Goal: Task Accomplishment & Management: Manage account settings

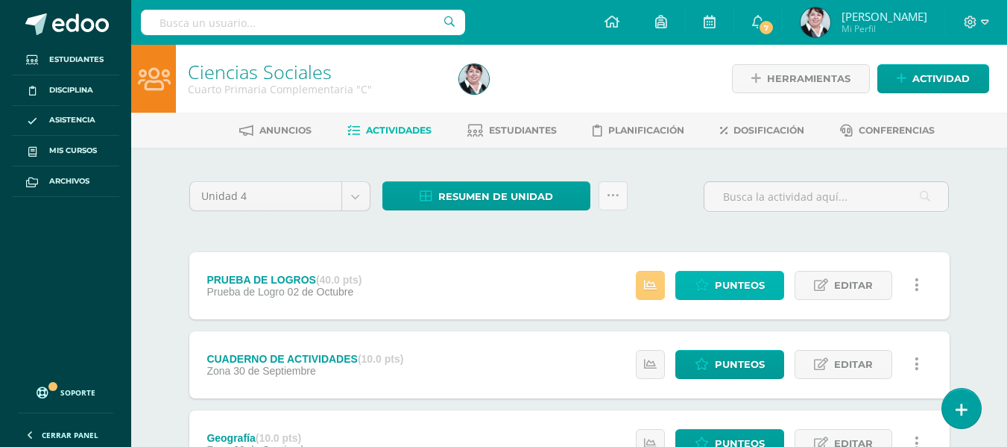
click at [736, 283] on span "Punteos" at bounding box center [740, 285] width 50 height 28
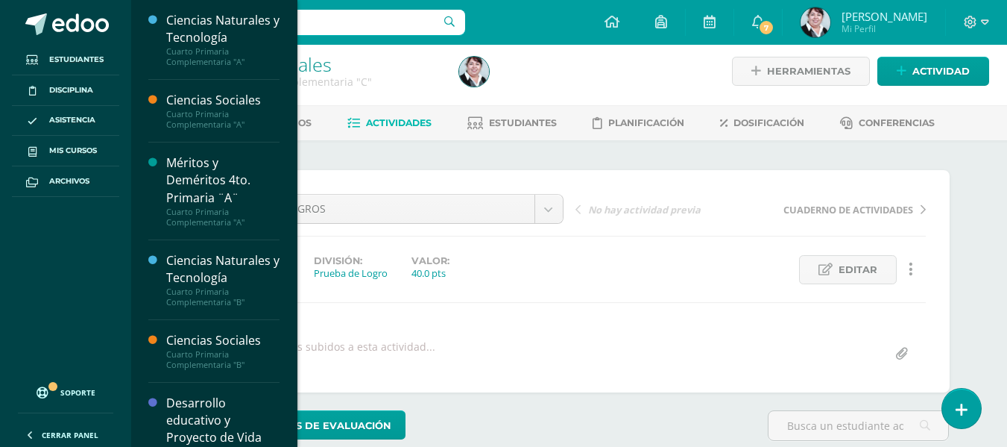
scroll to position [298, 0]
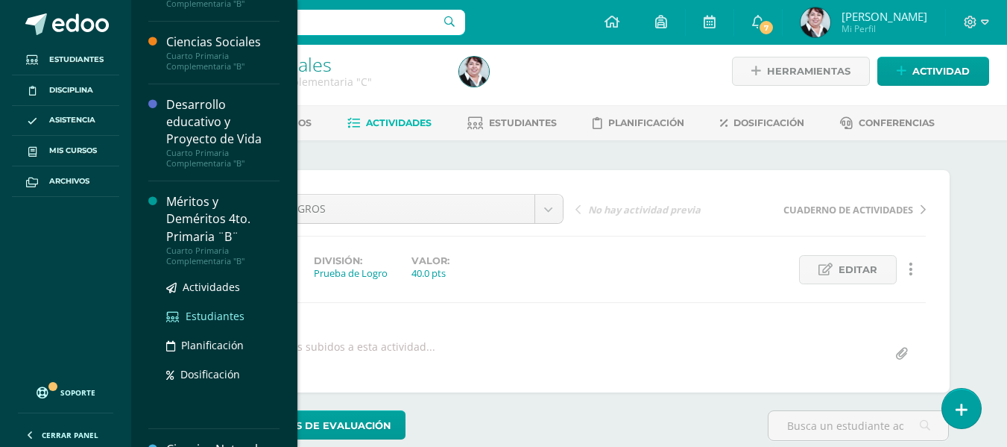
click at [192, 319] on span "Estudiantes" at bounding box center [215, 316] width 59 height 14
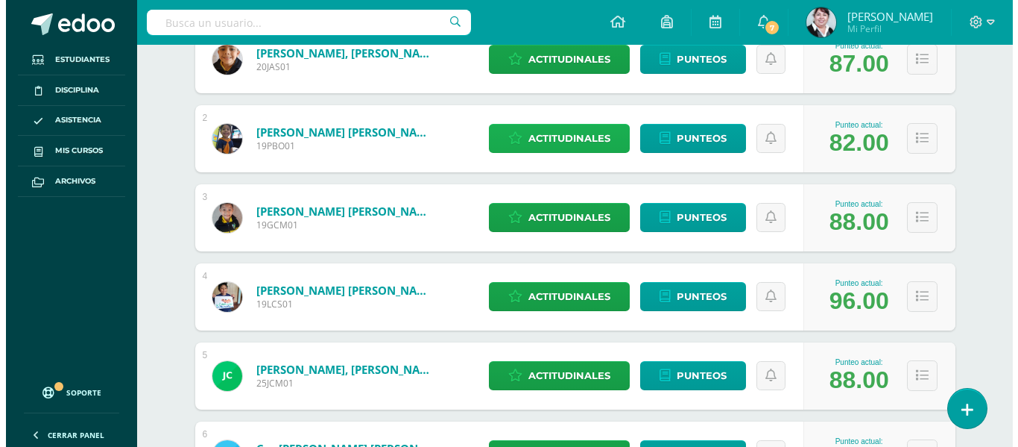
scroll to position [224, 0]
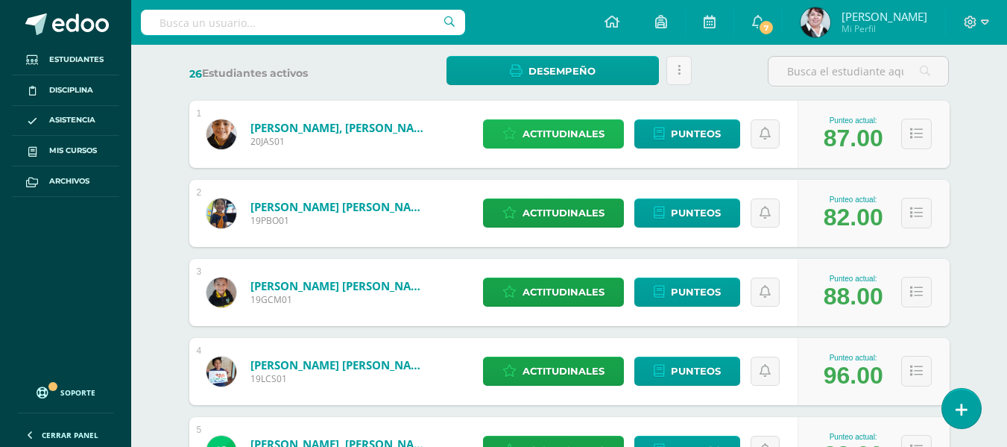
click at [561, 136] on span "Actitudinales" at bounding box center [564, 134] width 82 height 28
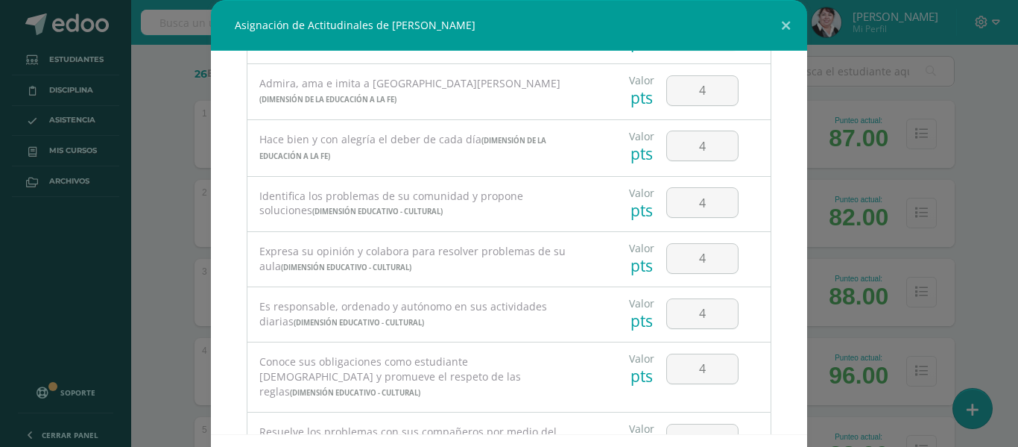
scroll to position [953, 0]
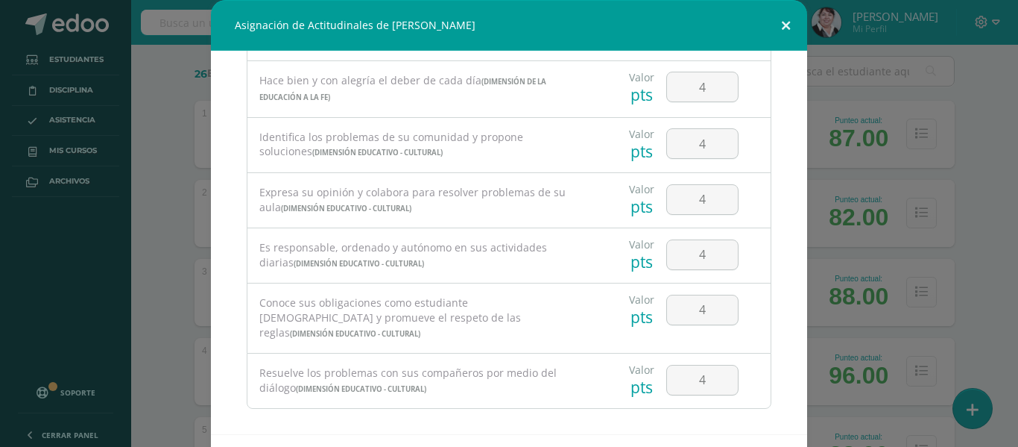
click at [784, 20] on button at bounding box center [786, 25] width 42 height 51
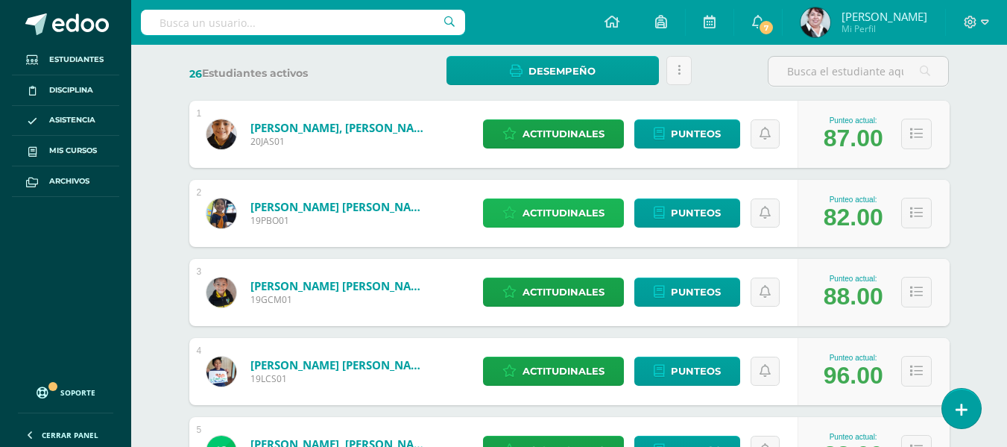
click at [570, 214] on span "Actitudinales" at bounding box center [564, 213] width 82 height 28
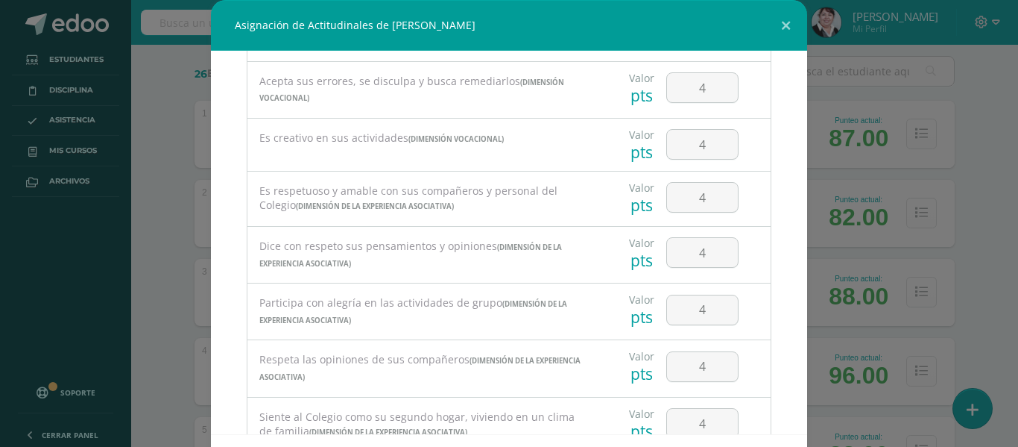
scroll to position [0, 0]
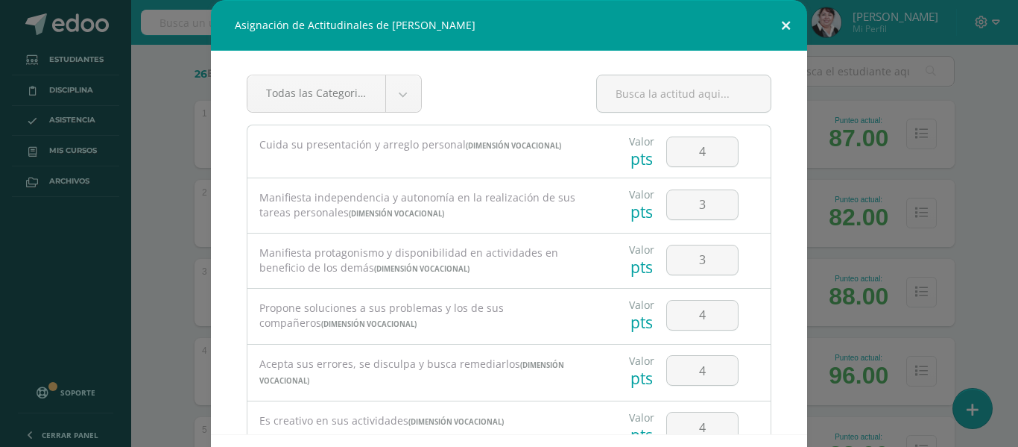
click at [776, 20] on button at bounding box center [786, 25] width 42 height 51
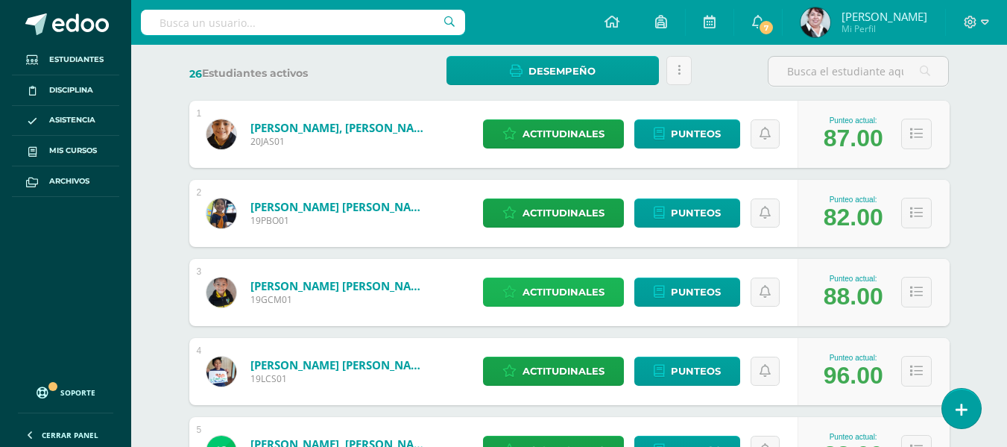
click at [547, 289] on span "Actitudinales" at bounding box center [564, 292] width 82 height 28
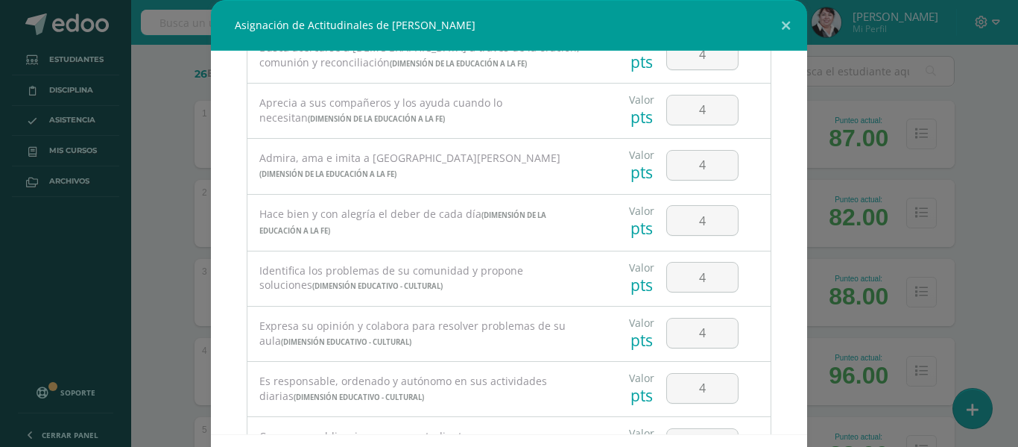
scroll to position [953, 0]
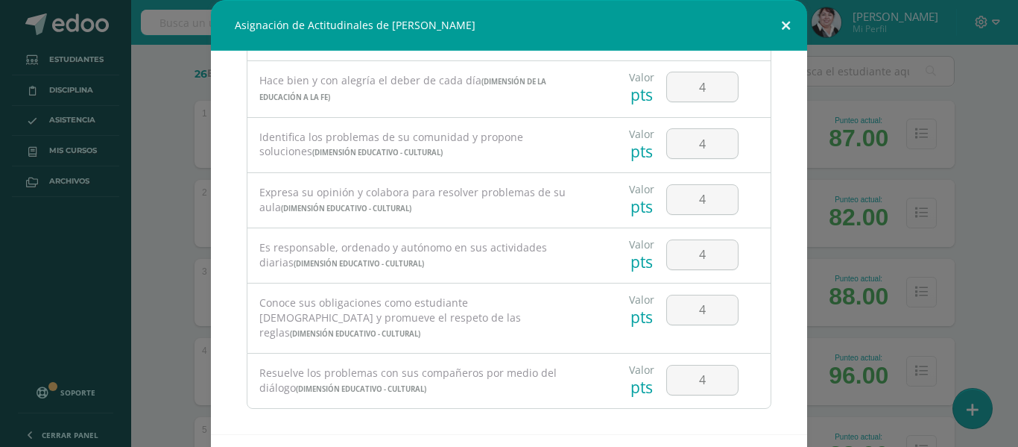
click at [776, 22] on button at bounding box center [786, 25] width 42 height 51
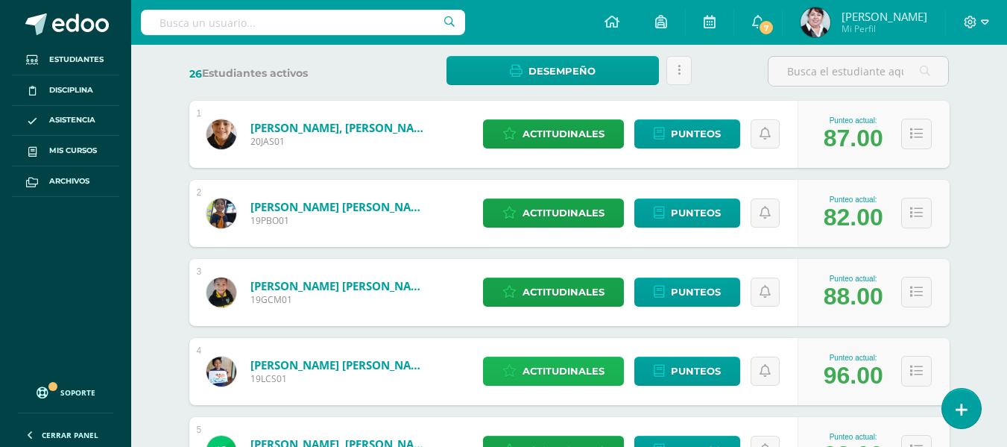
click at [561, 362] on span "Actitudinales" at bounding box center [564, 371] width 82 height 28
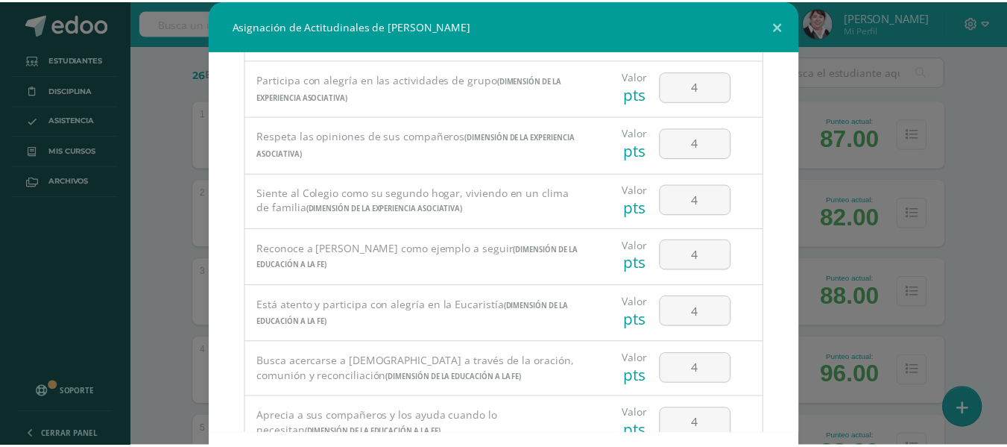
scroll to position [133, 0]
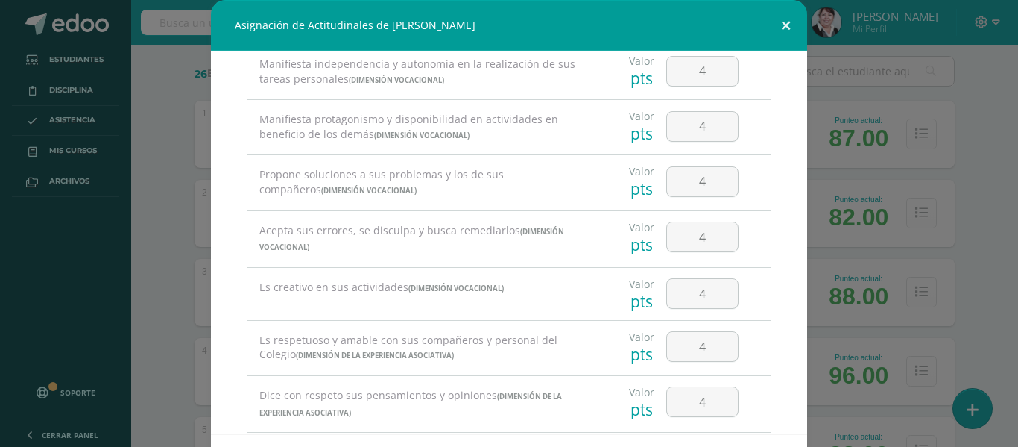
click at [781, 20] on button at bounding box center [786, 25] width 42 height 51
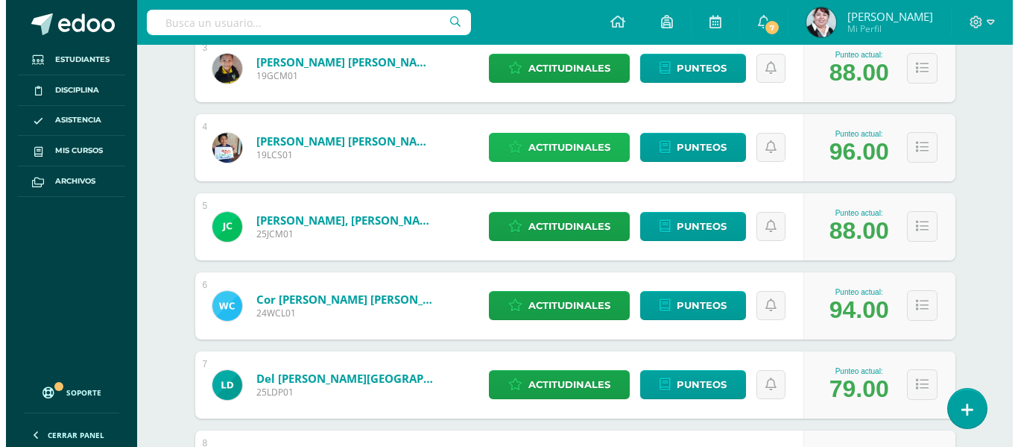
scroll to position [596, 0]
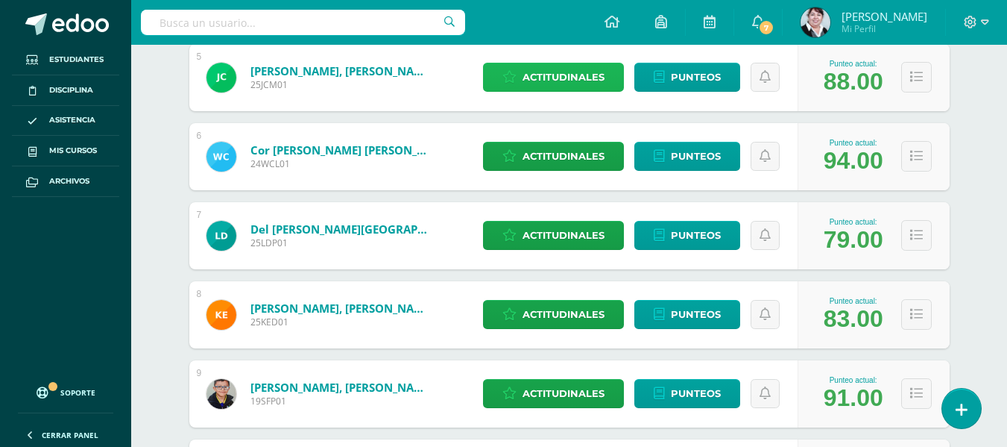
click at [585, 77] on span "Actitudinales" at bounding box center [564, 77] width 82 height 28
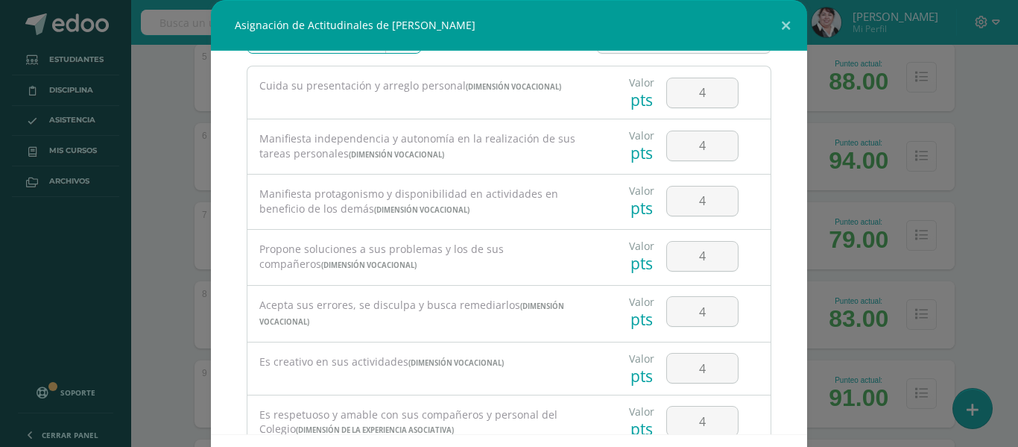
scroll to position [0, 0]
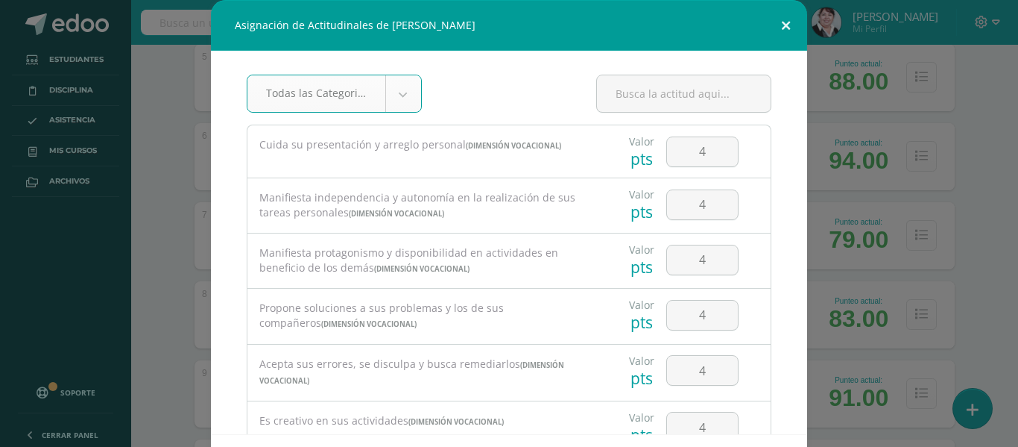
click at [784, 19] on button at bounding box center [786, 25] width 42 height 51
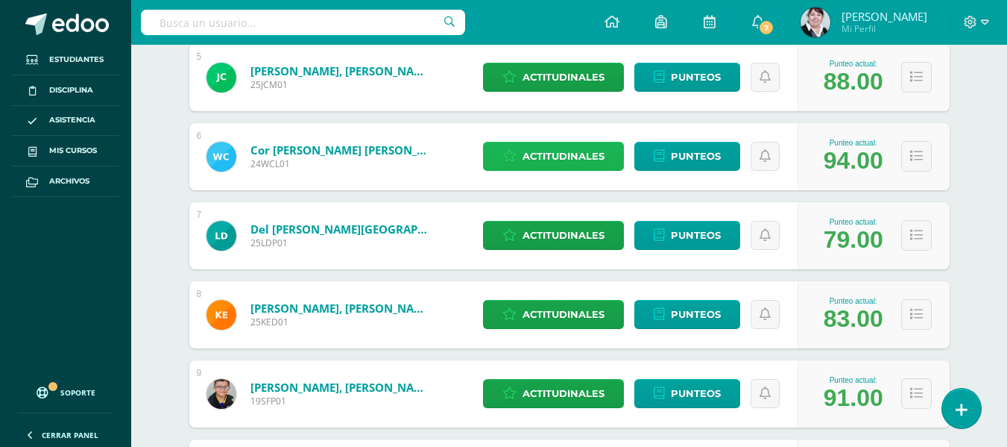
click at [544, 145] on span "Actitudinales" at bounding box center [564, 156] width 82 height 28
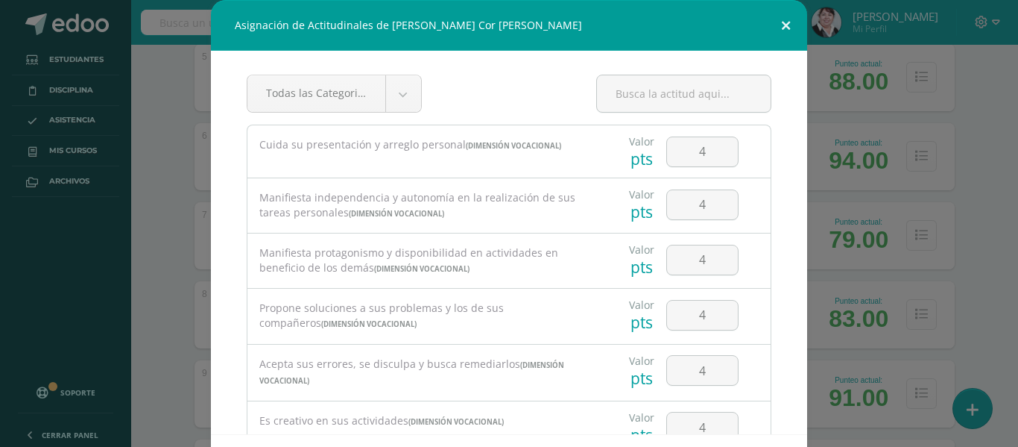
click at [780, 25] on button at bounding box center [786, 25] width 42 height 51
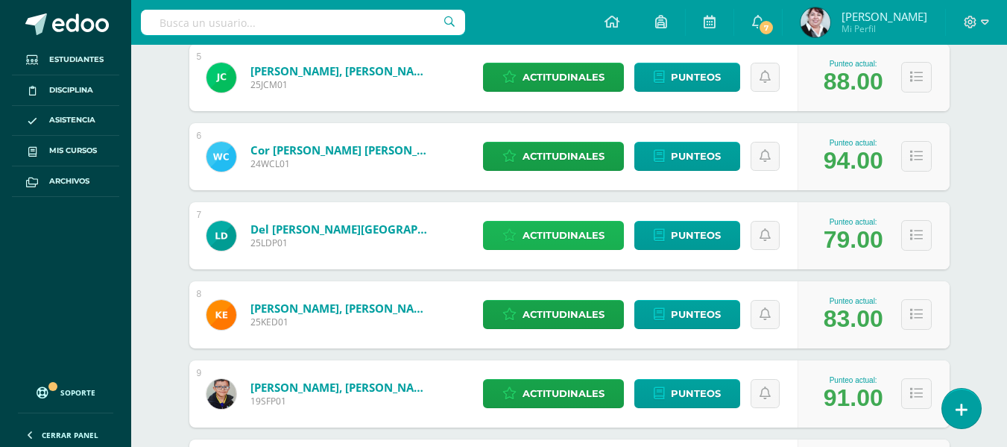
click at [583, 233] on span "Actitudinales" at bounding box center [564, 235] width 82 height 28
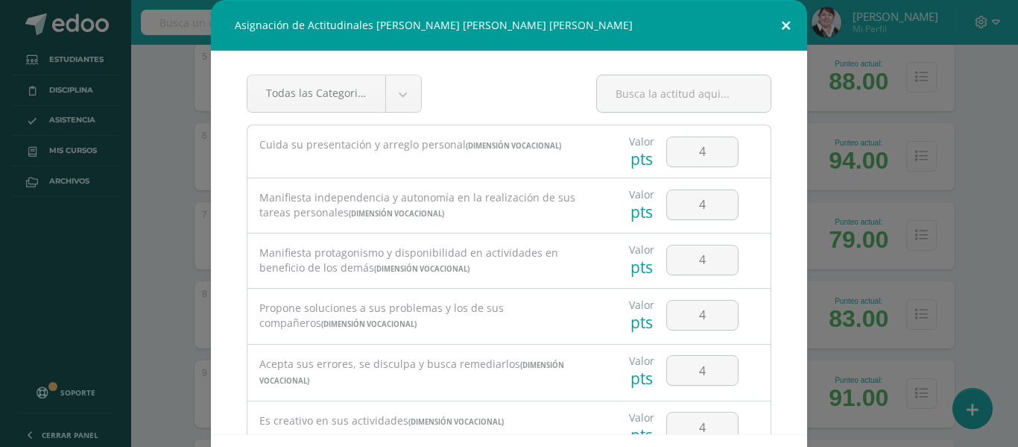
click at [776, 25] on button at bounding box center [786, 25] width 42 height 51
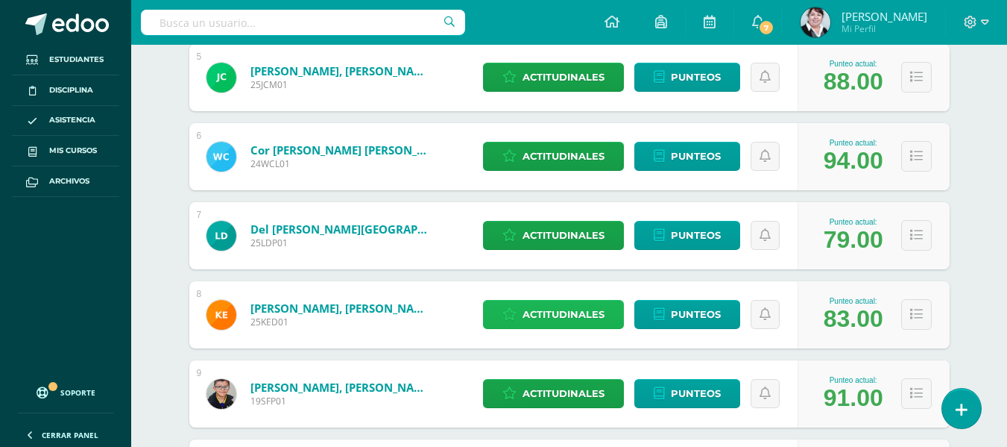
click at [576, 311] on span "Actitudinales" at bounding box center [564, 314] width 82 height 28
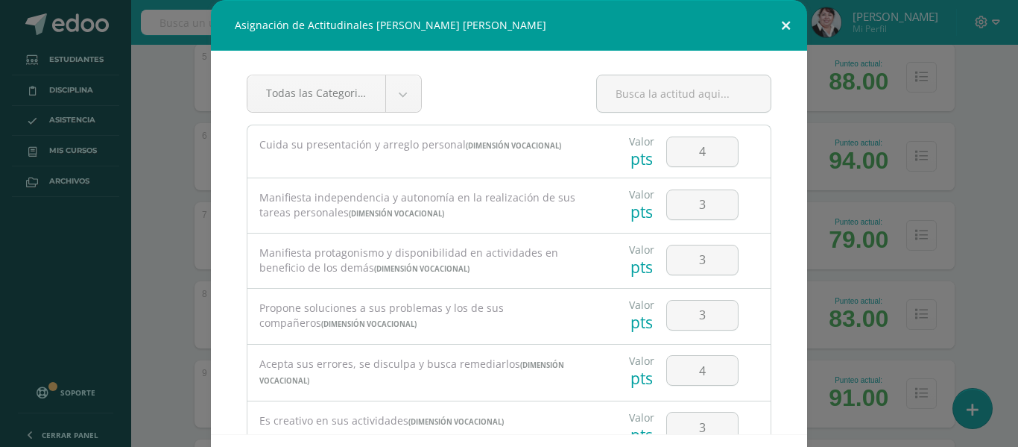
click at [778, 19] on button at bounding box center [786, 25] width 42 height 51
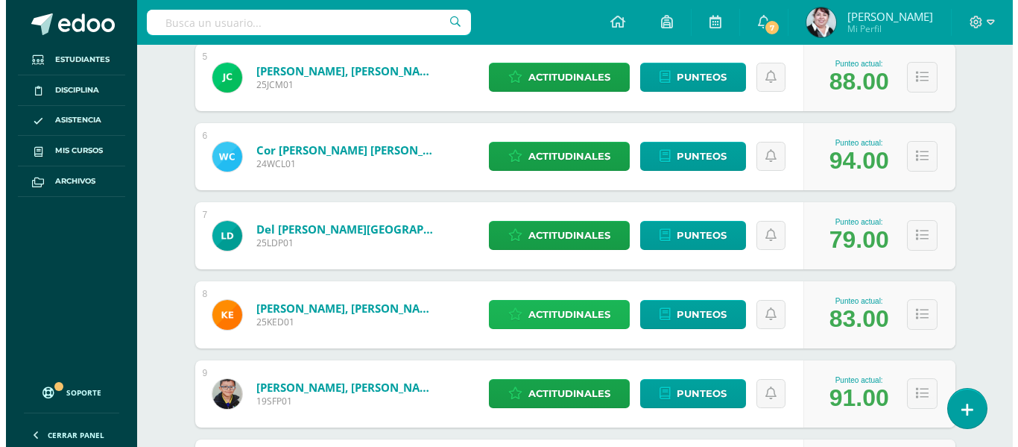
scroll to position [820, 0]
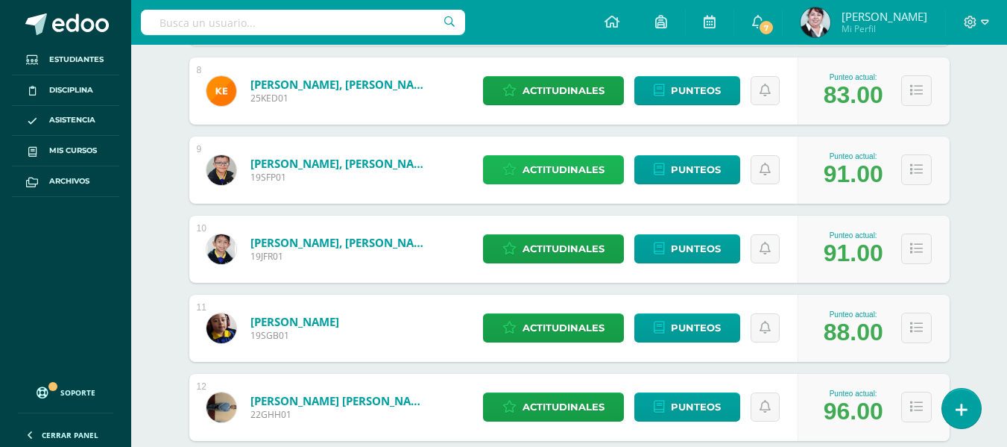
click at [570, 164] on span "Actitudinales" at bounding box center [564, 170] width 82 height 28
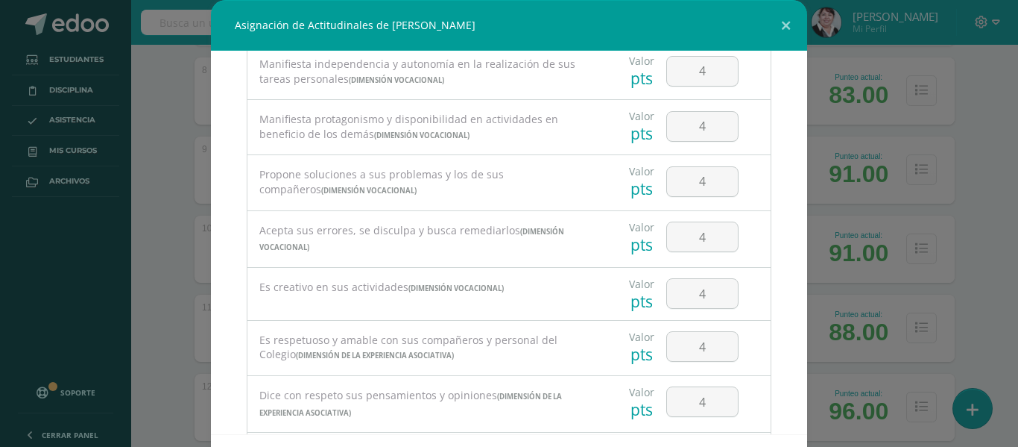
scroll to position [0, 0]
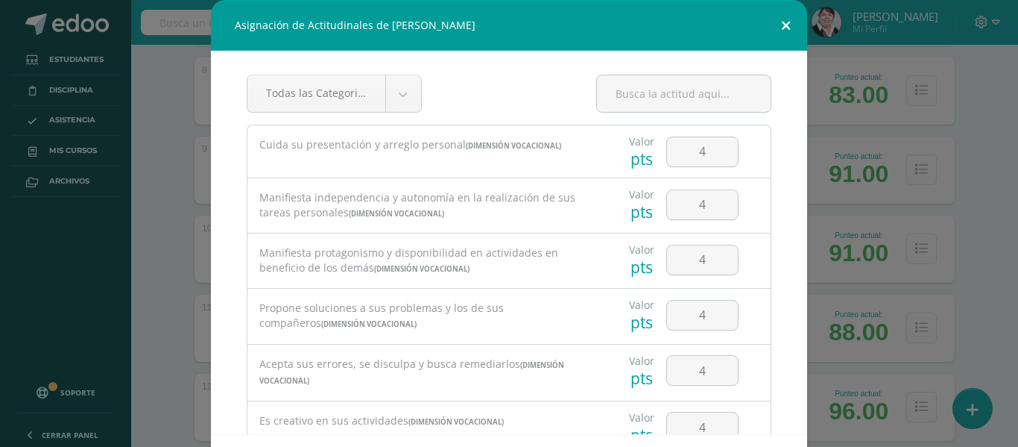
click at [783, 27] on button at bounding box center [786, 25] width 42 height 51
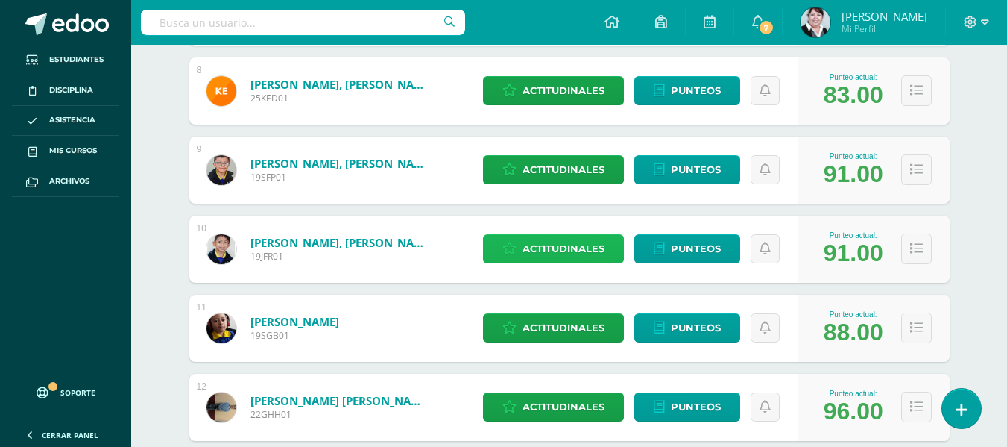
click at [592, 242] on span "Actitudinales" at bounding box center [564, 249] width 82 height 28
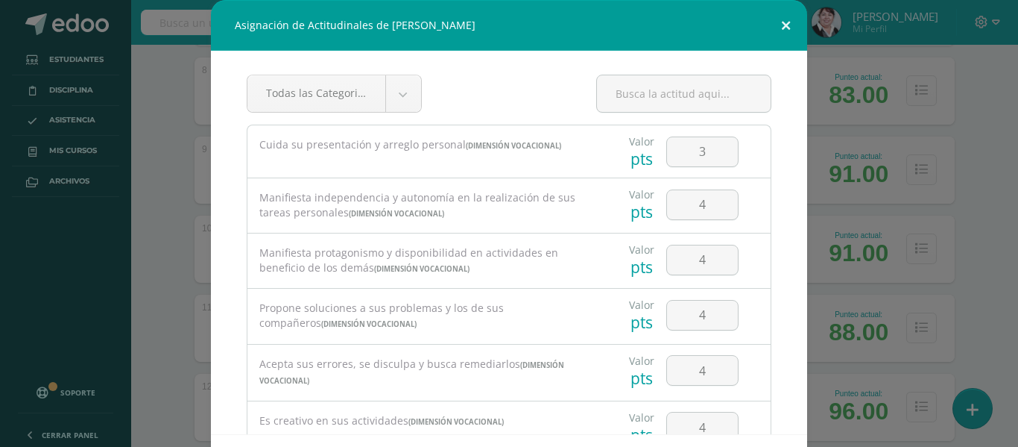
click at [778, 28] on button at bounding box center [786, 25] width 42 height 51
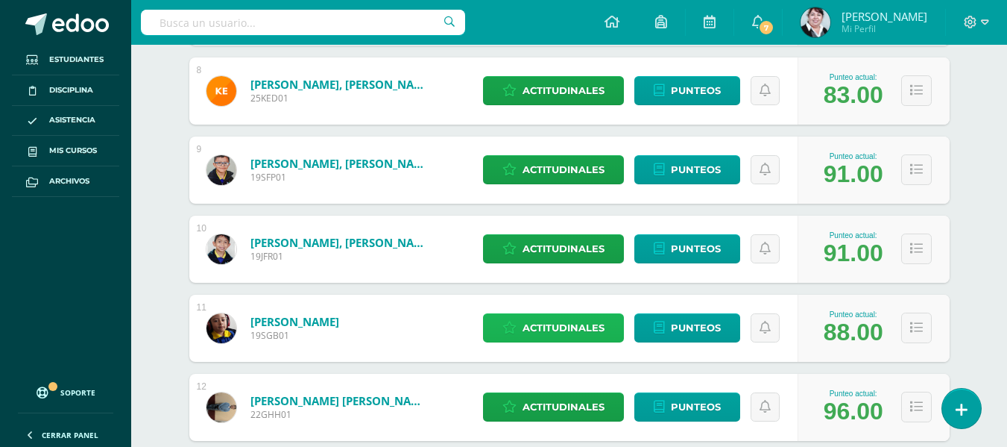
click at [590, 327] on span "Actitudinales" at bounding box center [564, 328] width 82 height 28
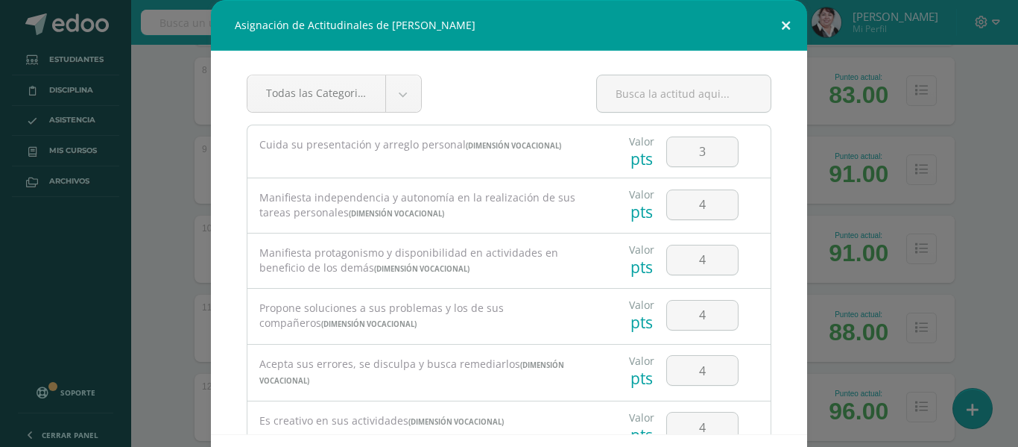
click at [780, 25] on button at bounding box center [786, 25] width 42 height 51
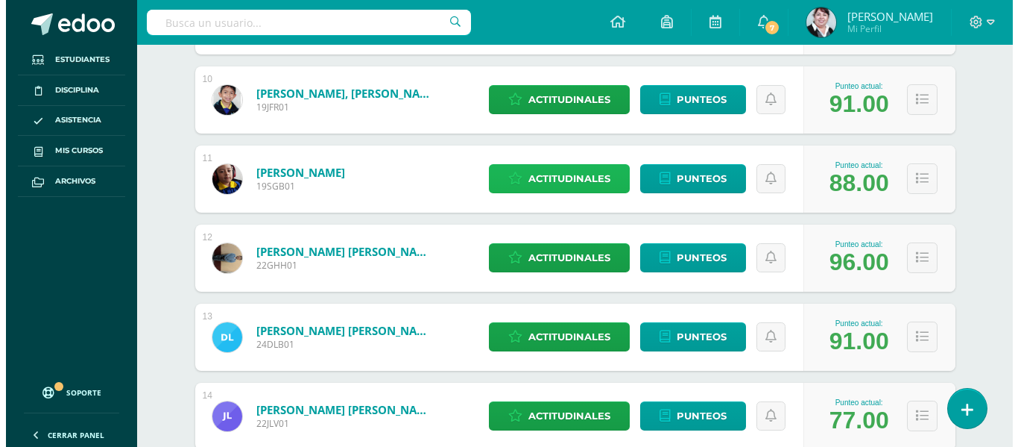
scroll to position [1044, 0]
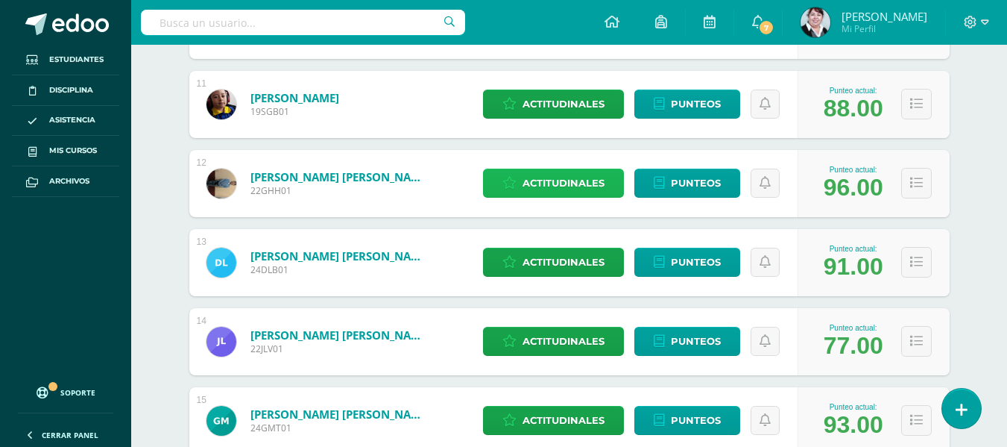
click at [578, 180] on span "Actitudinales" at bounding box center [564, 183] width 82 height 28
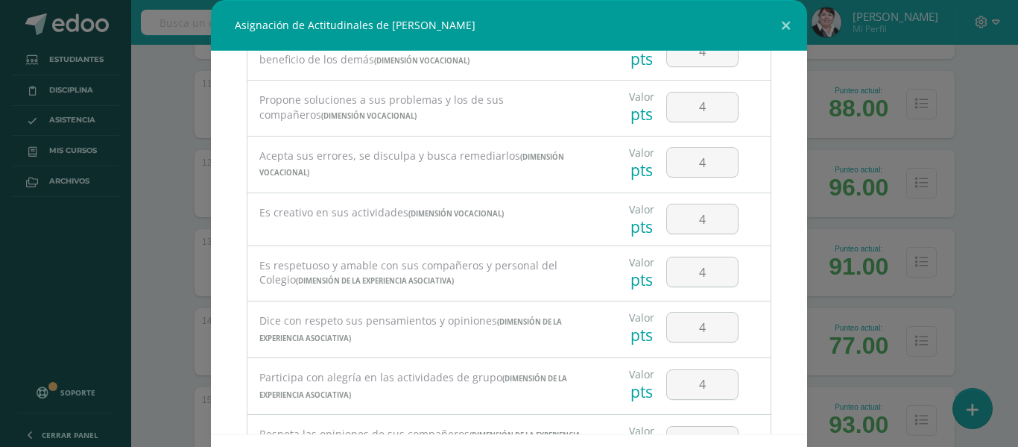
scroll to position [0, 0]
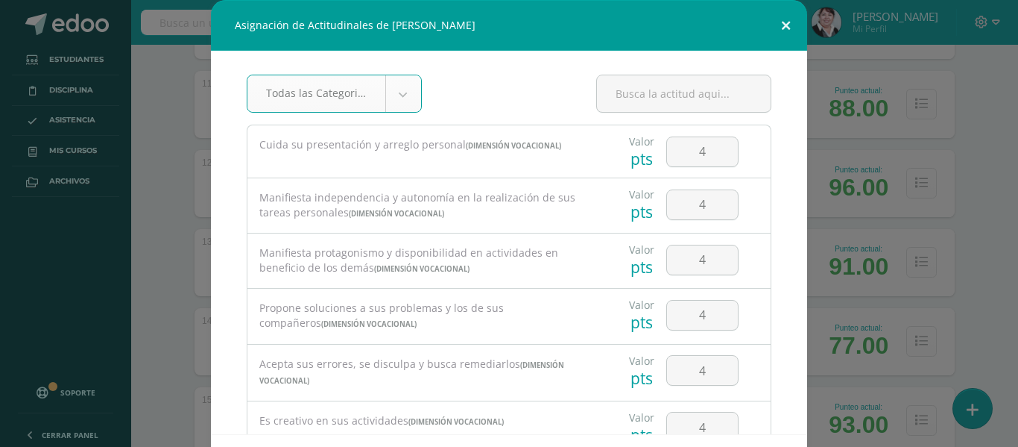
click at [780, 22] on button at bounding box center [786, 25] width 42 height 51
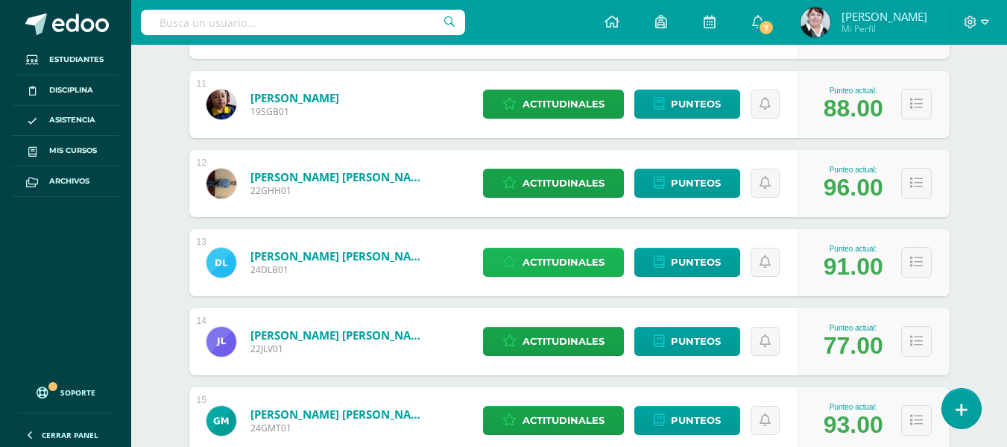
click at [559, 256] on span "Actitudinales" at bounding box center [564, 262] width 82 height 28
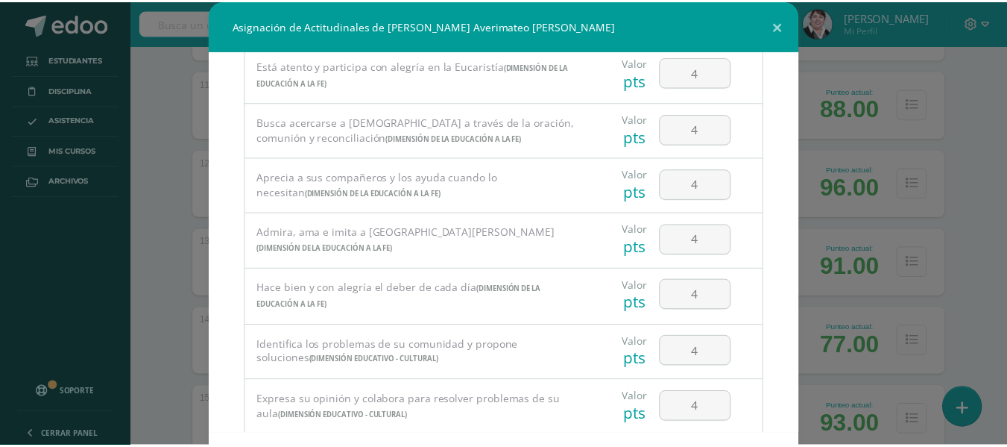
scroll to position [953, 0]
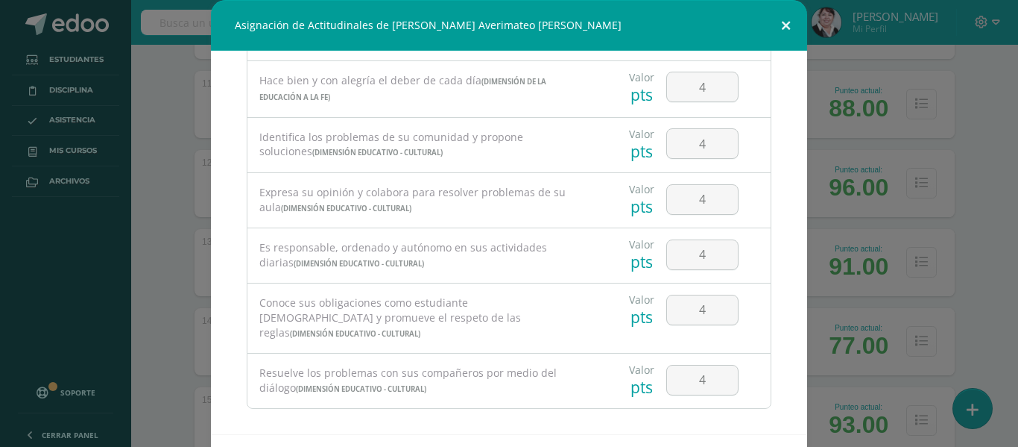
click at [784, 24] on button at bounding box center [786, 25] width 42 height 51
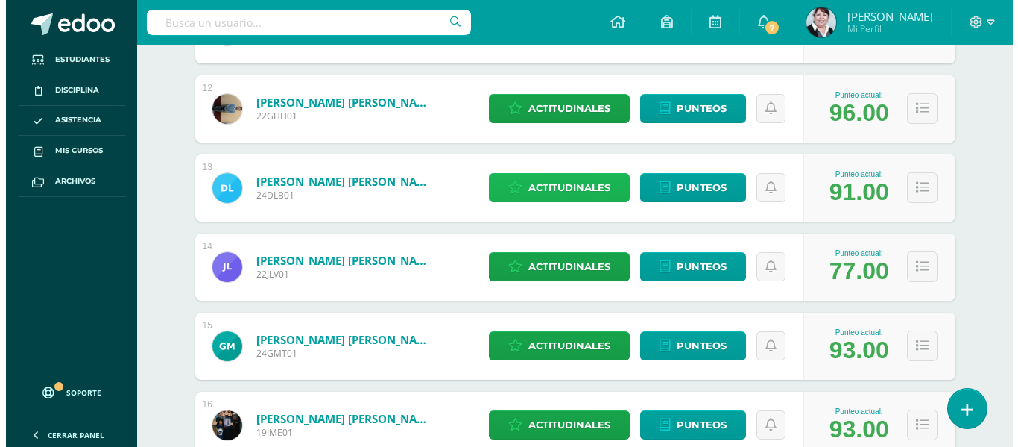
scroll to position [1193, 0]
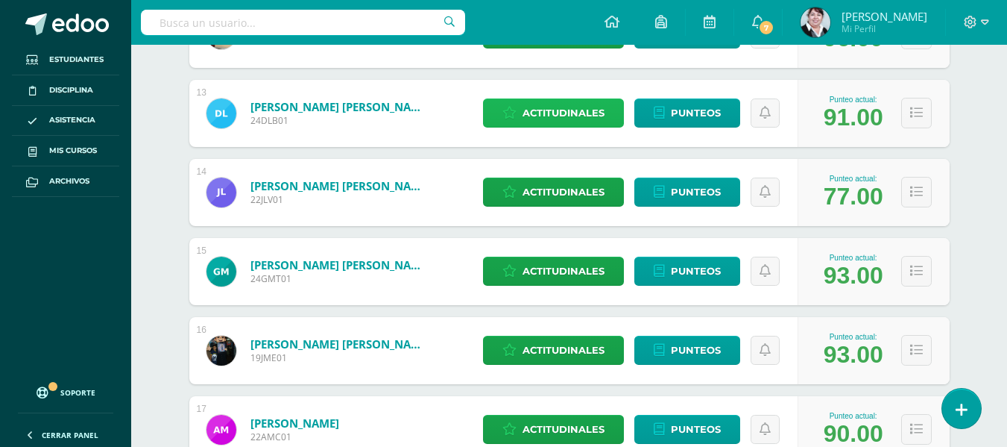
click at [570, 112] on span "Actitudinales" at bounding box center [564, 113] width 82 height 28
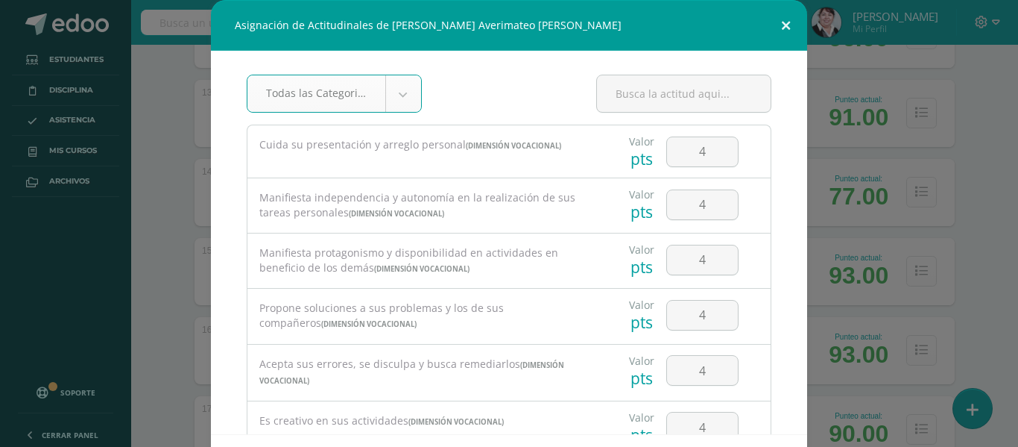
click at [783, 25] on button at bounding box center [786, 25] width 42 height 51
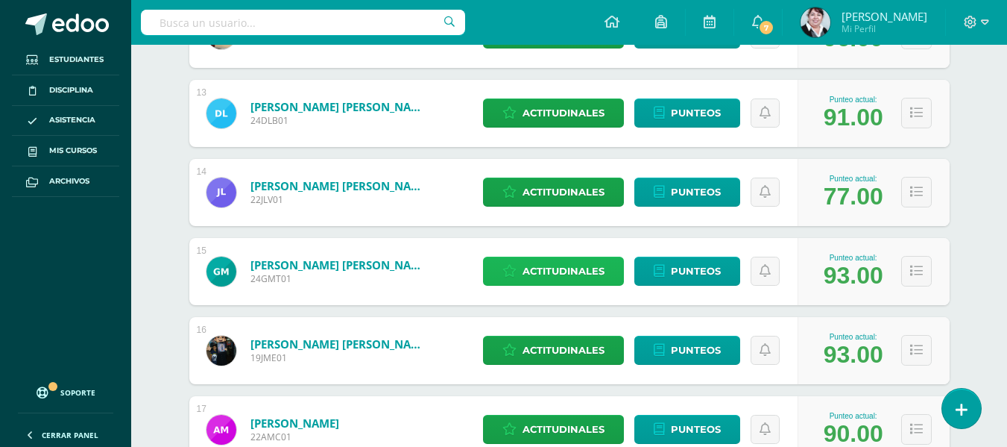
click at [565, 268] on span "Actitudinales" at bounding box center [564, 271] width 82 height 28
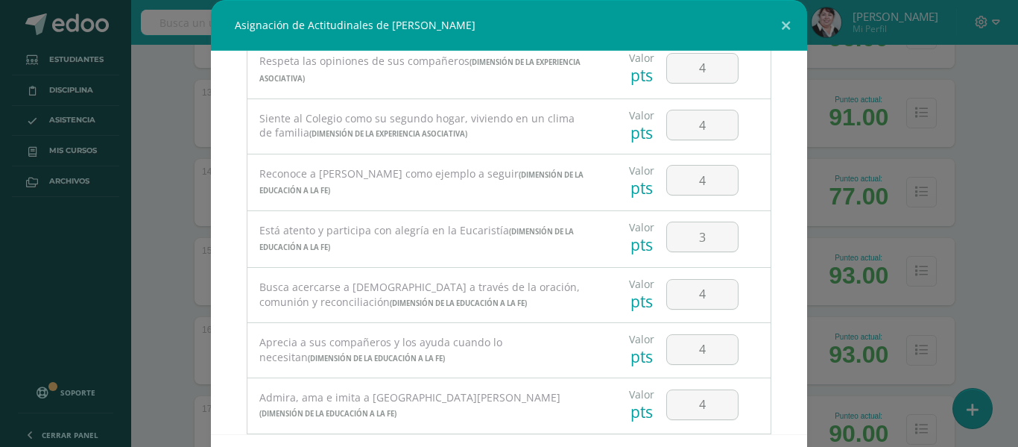
scroll to position [506, 0]
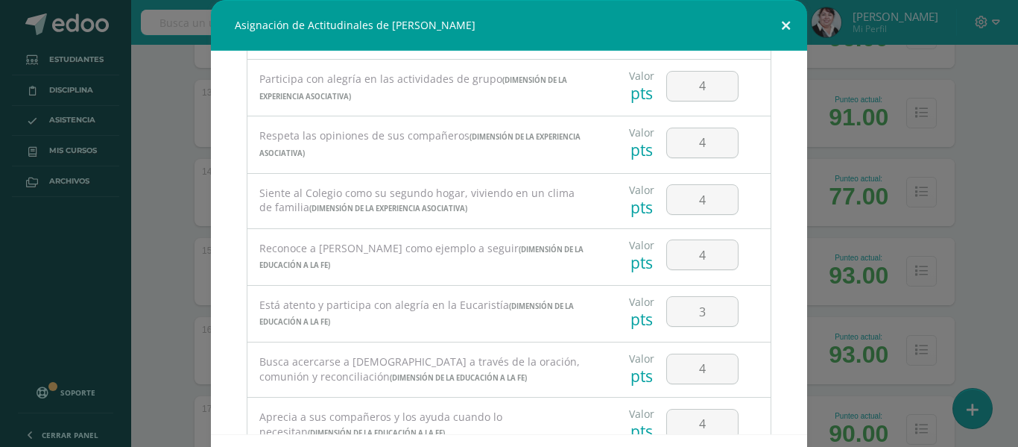
click at [778, 26] on button at bounding box center [786, 25] width 42 height 51
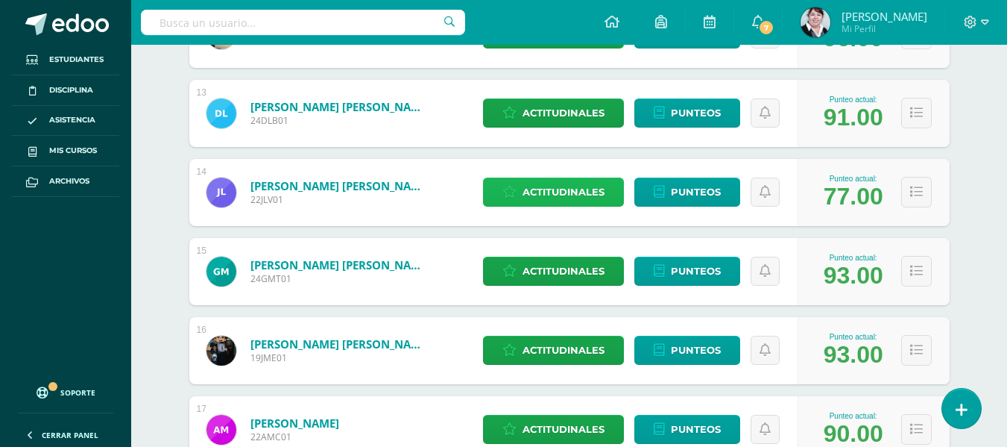
click at [569, 187] on span "Actitudinales" at bounding box center [564, 192] width 82 height 28
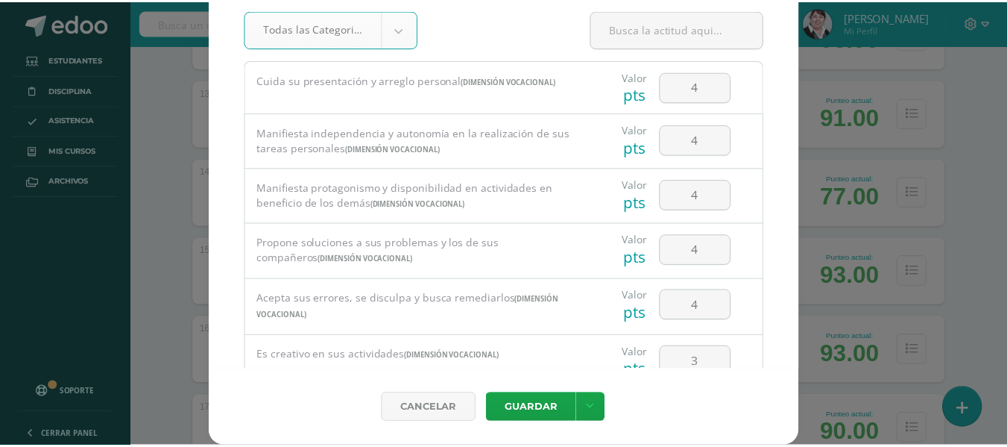
scroll to position [0, 0]
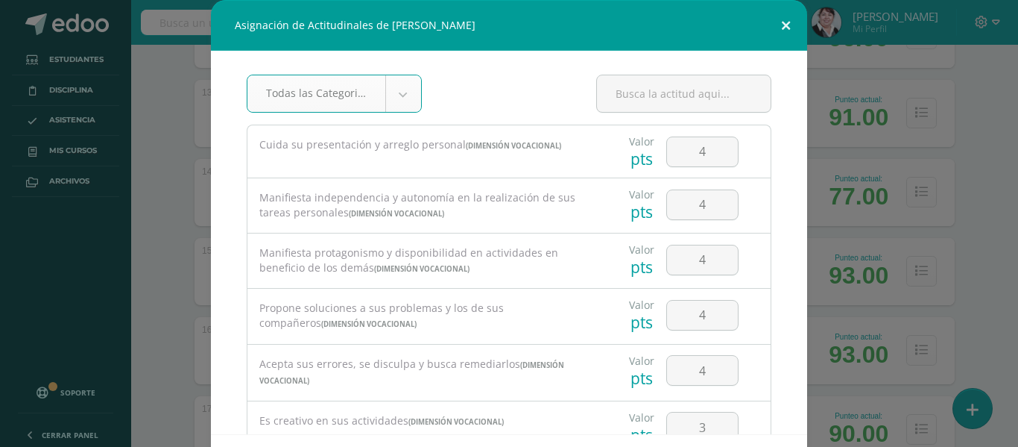
click at [783, 18] on button at bounding box center [786, 25] width 42 height 51
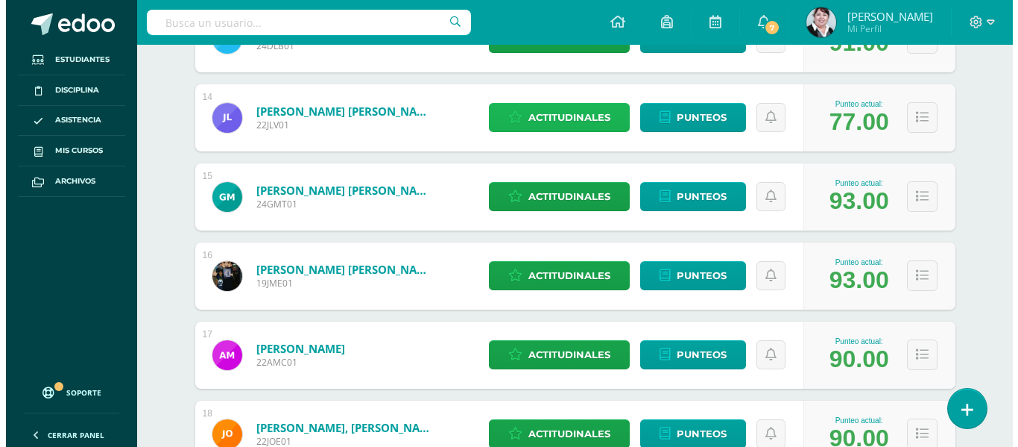
scroll to position [1342, 0]
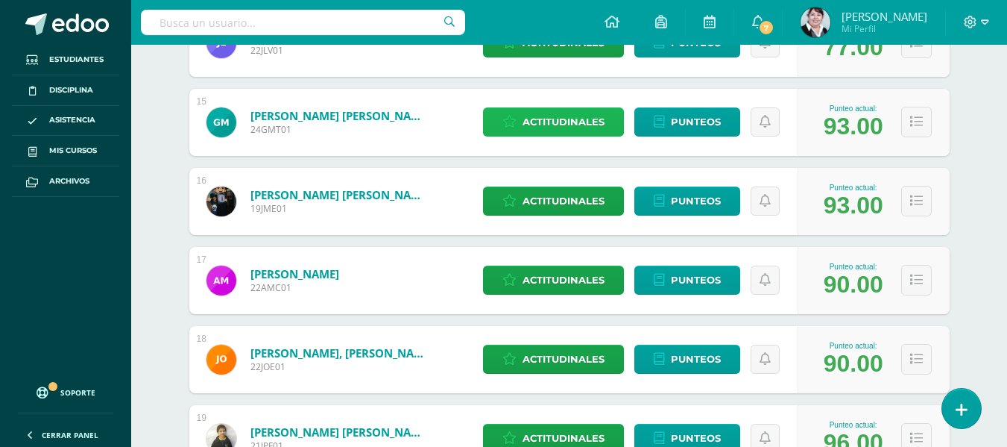
click at [557, 119] on span "Actitudinales" at bounding box center [564, 122] width 82 height 28
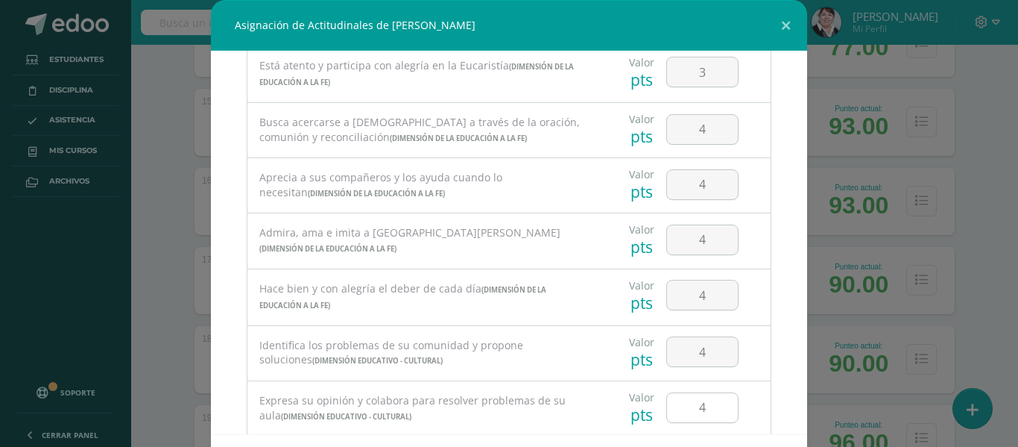
scroll to position [953, 0]
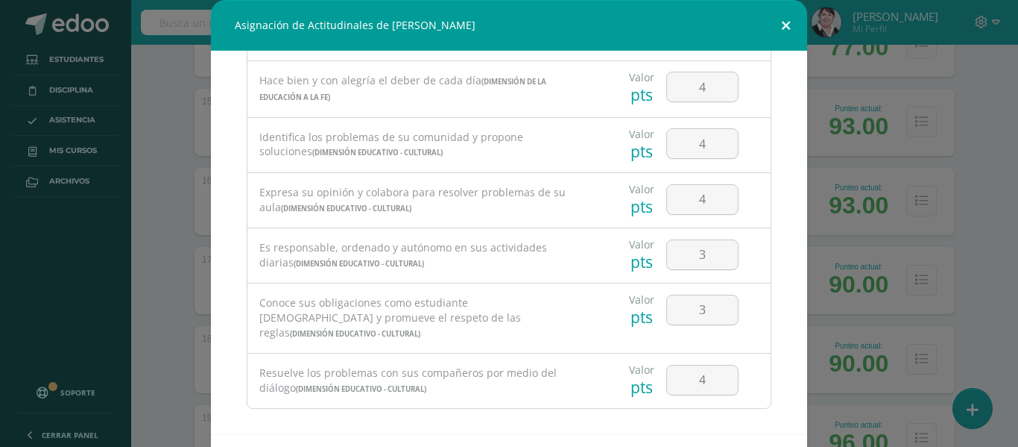
click at [784, 17] on button at bounding box center [786, 25] width 42 height 51
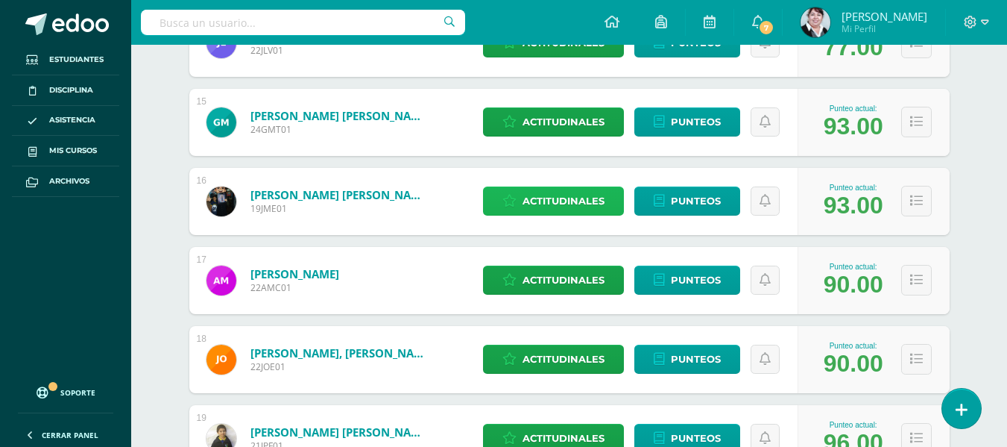
click at [568, 201] on span "Actitudinales" at bounding box center [564, 201] width 82 height 28
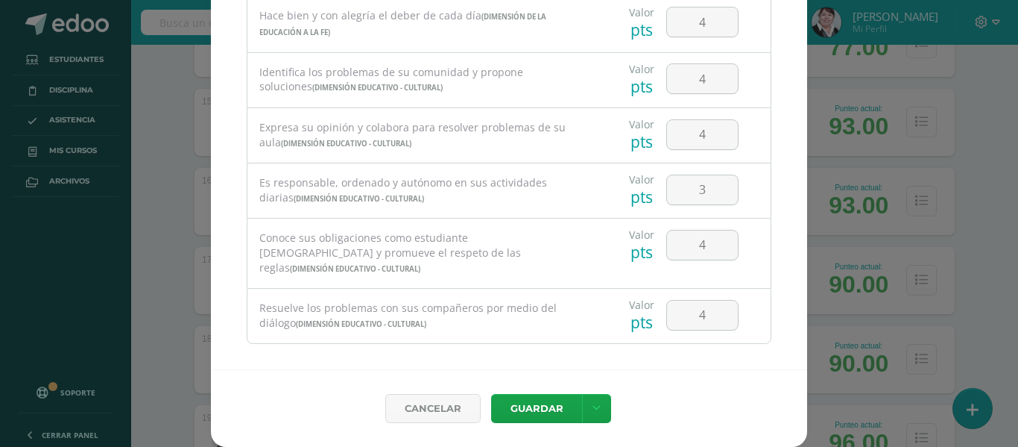
scroll to position [0, 0]
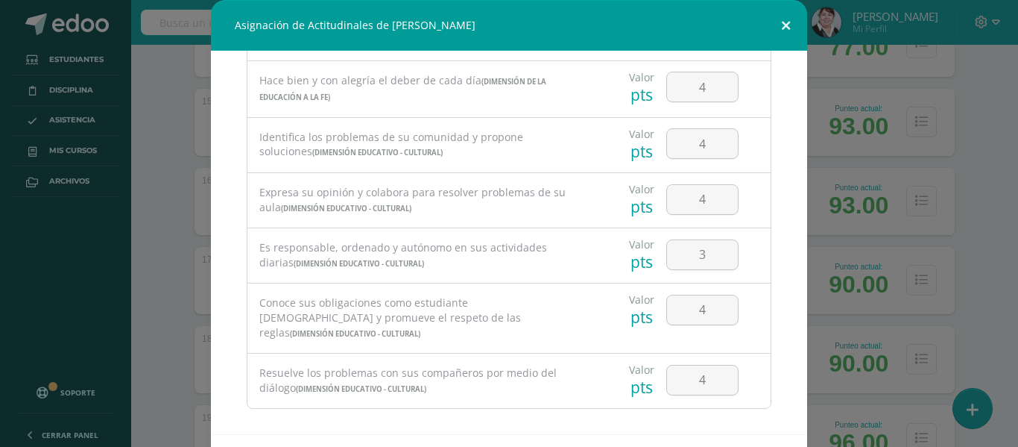
click at [774, 25] on button at bounding box center [786, 25] width 42 height 51
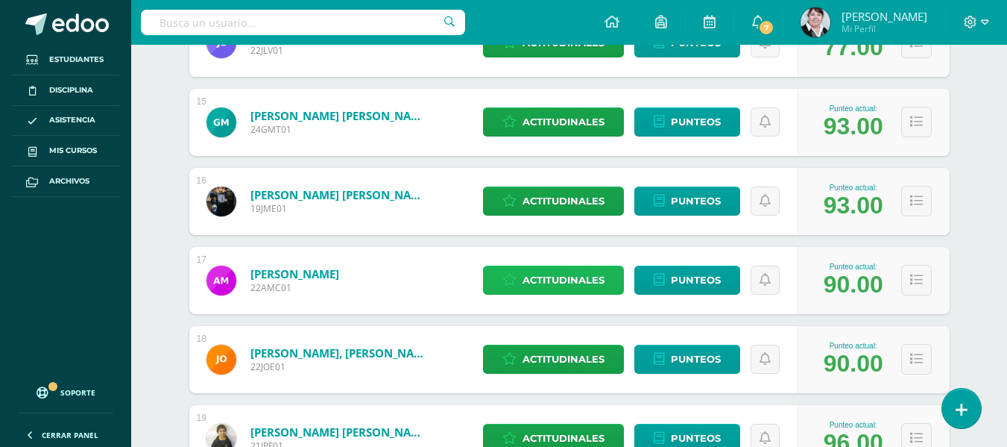
click at [584, 280] on span "Actitudinales" at bounding box center [564, 280] width 82 height 28
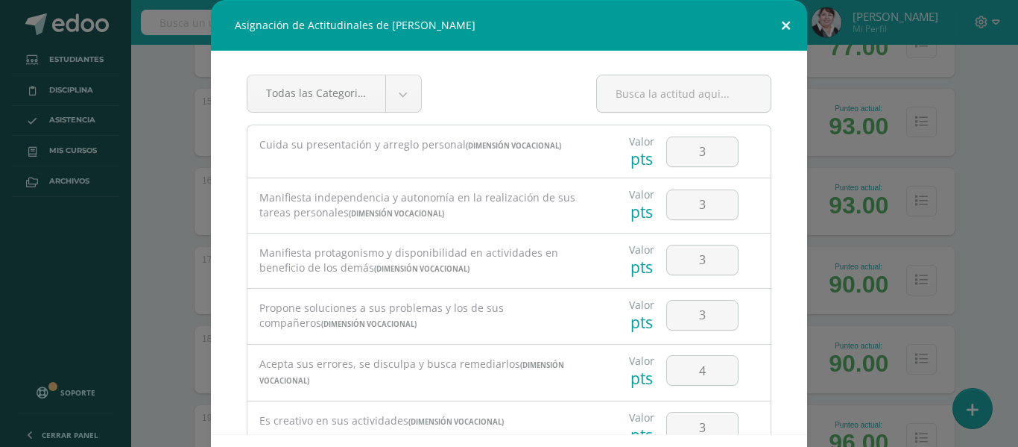
click at [777, 20] on button at bounding box center [786, 25] width 42 height 51
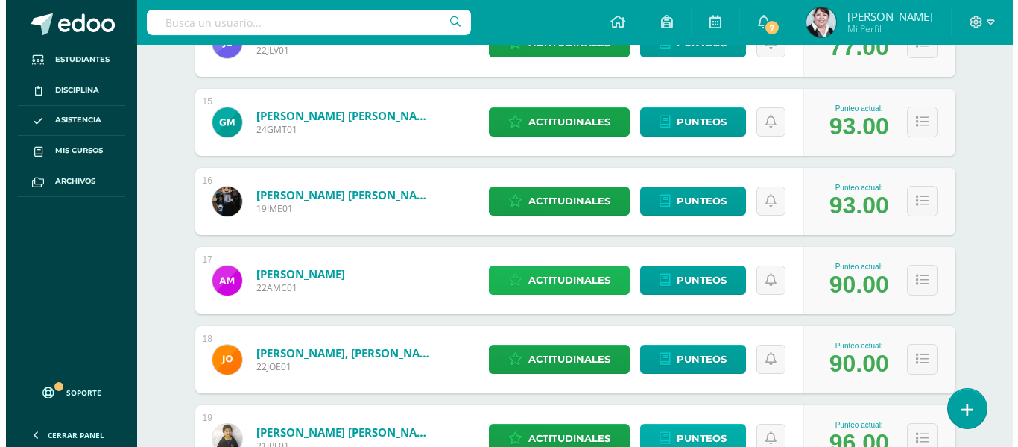
scroll to position [1640, 0]
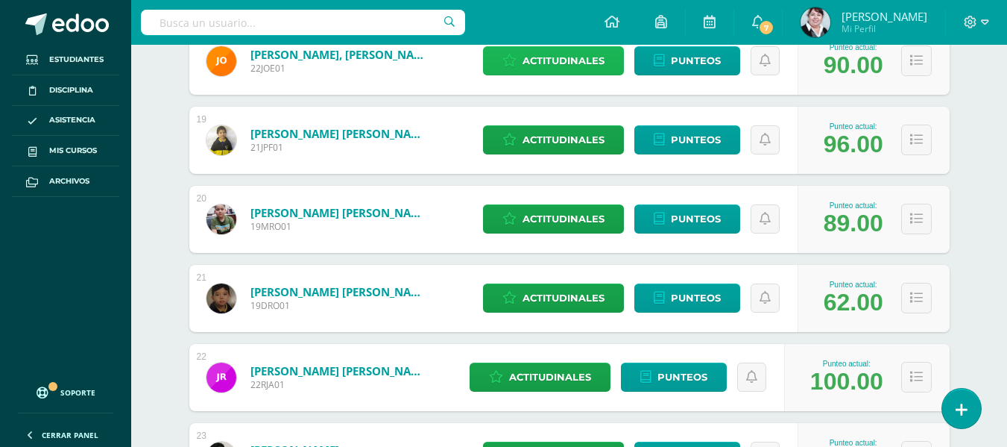
click at [590, 59] on span "Actitudinales" at bounding box center [564, 61] width 82 height 28
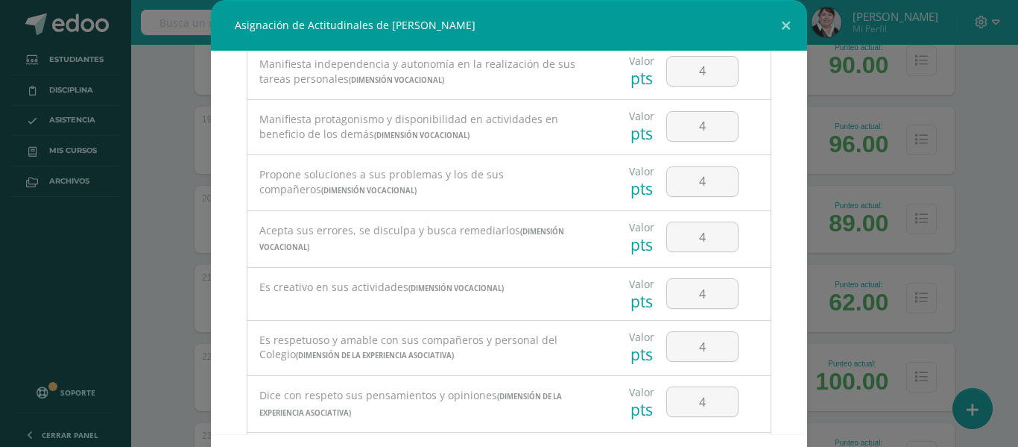
scroll to position [0, 0]
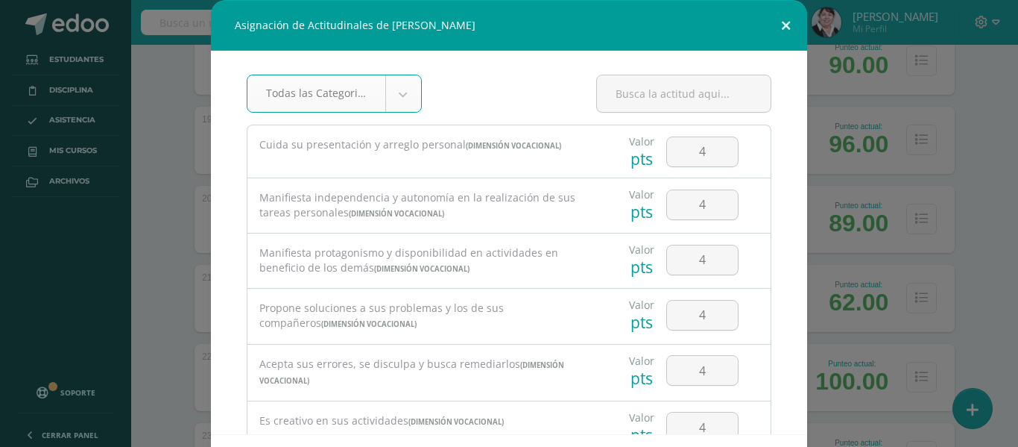
click at [772, 22] on button at bounding box center [786, 25] width 42 height 51
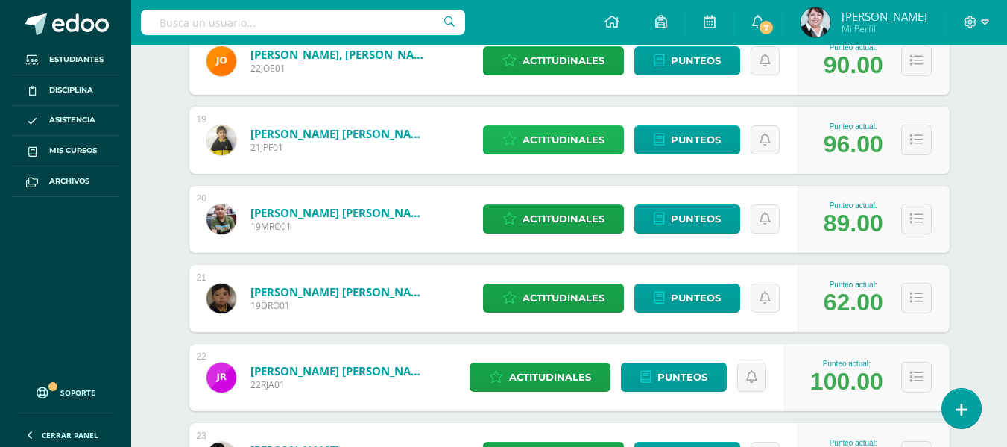
click at [565, 139] on span "Actitudinales" at bounding box center [564, 140] width 82 height 28
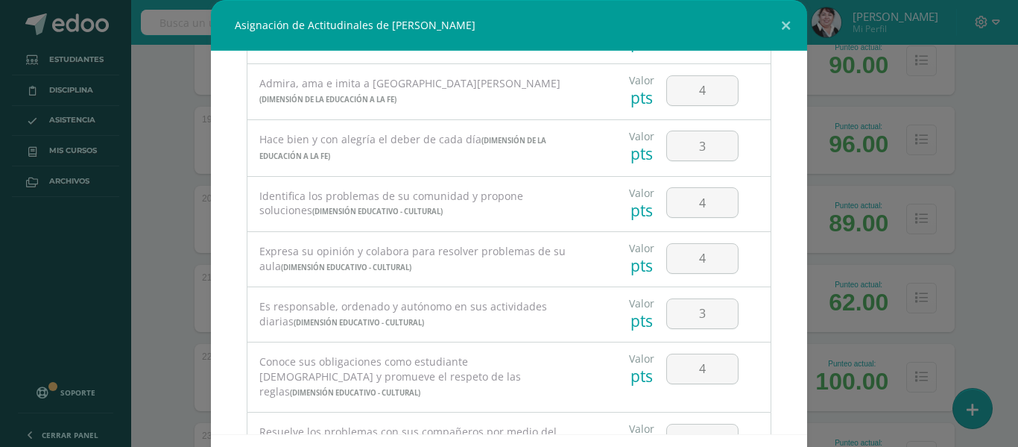
scroll to position [953, 0]
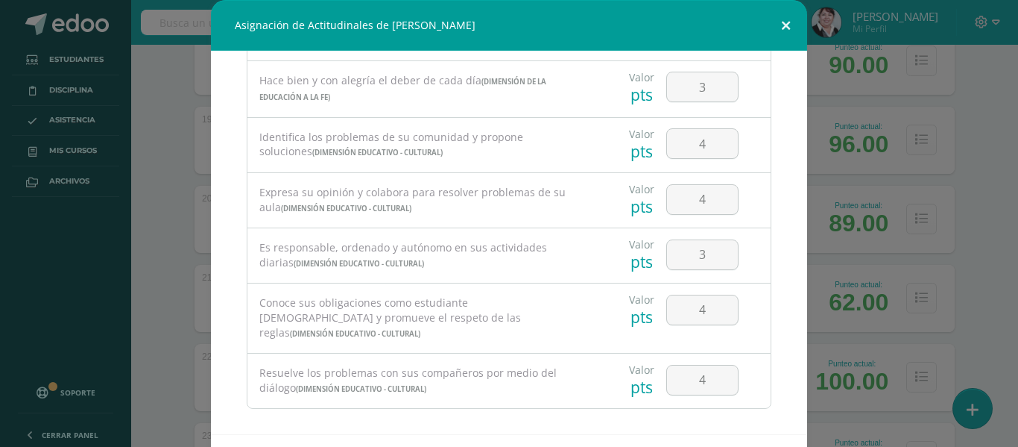
click at [778, 19] on button at bounding box center [786, 25] width 42 height 51
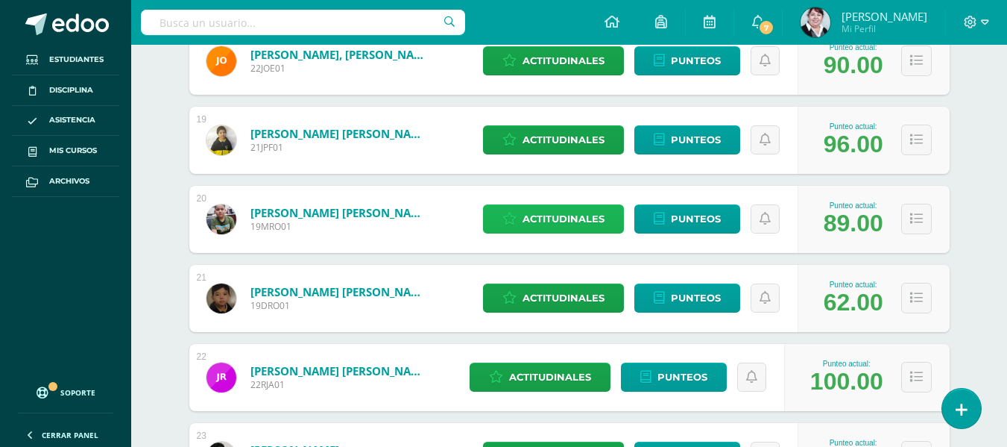
click at [546, 221] on span "Actitudinales" at bounding box center [564, 219] width 82 height 28
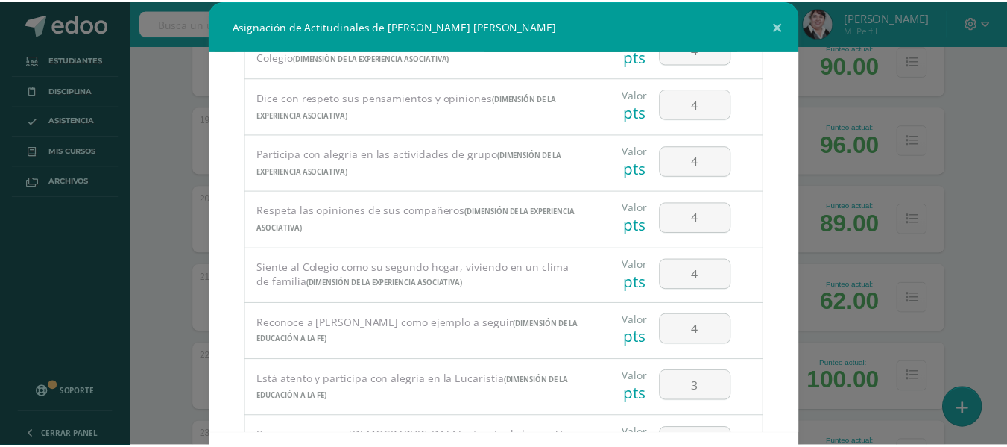
scroll to position [0, 0]
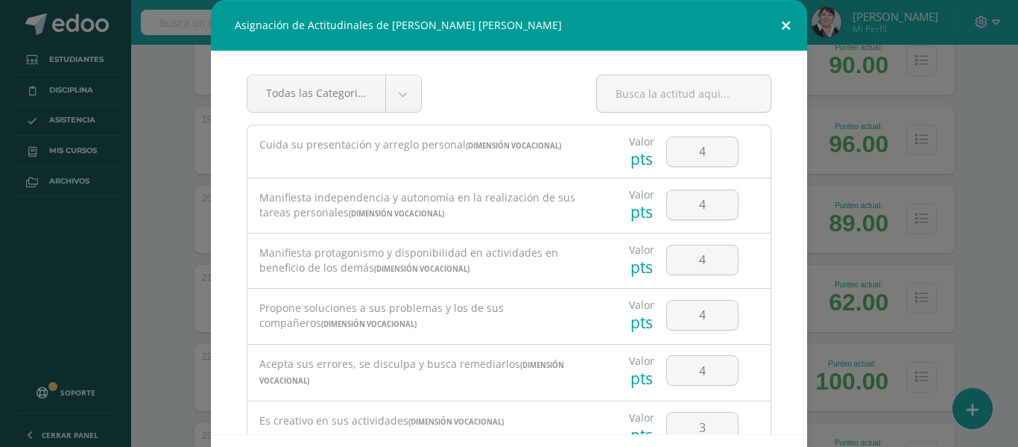
click at [783, 28] on button at bounding box center [786, 25] width 42 height 51
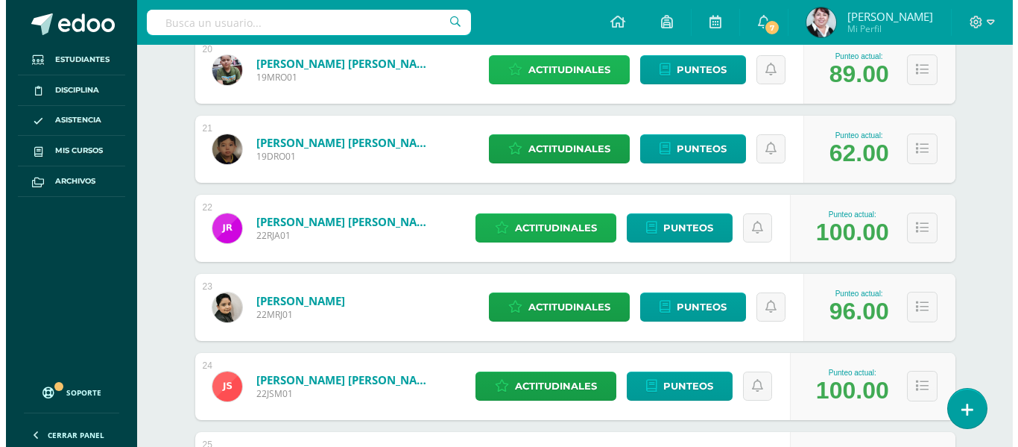
scroll to position [1864, 0]
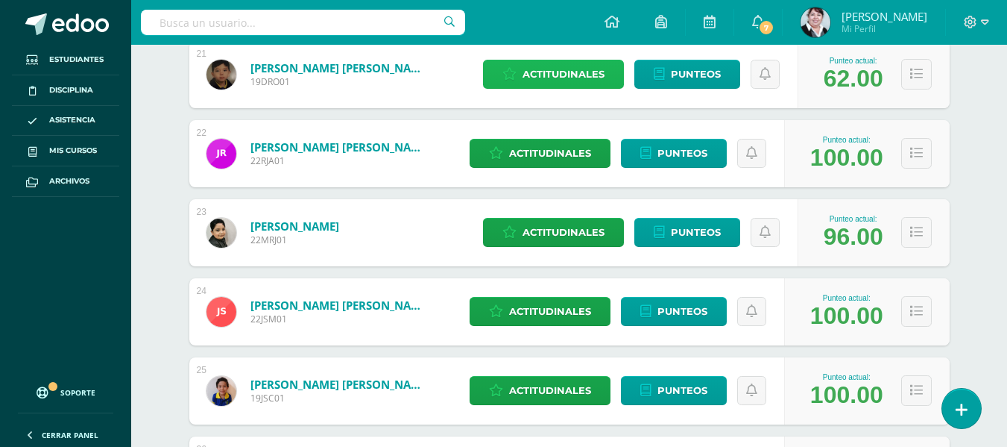
click at [541, 72] on span "Actitudinales" at bounding box center [564, 74] width 82 height 28
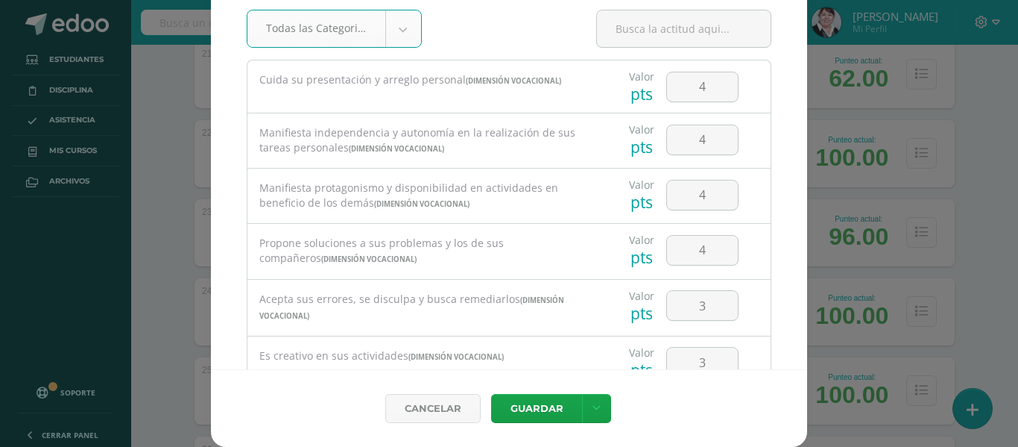
scroll to position [0, 0]
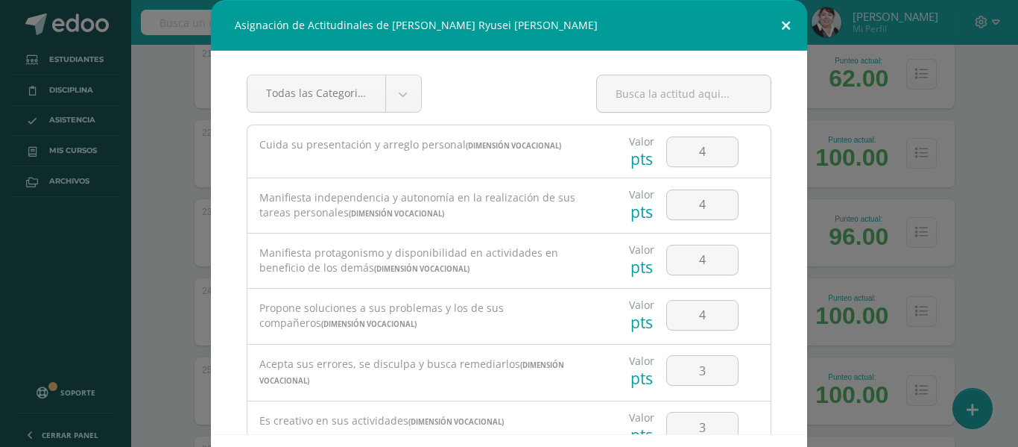
drag, startPoint x: 778, startPoint y: 17, endPoint x: 775, endPoint y: 25, distance: 9.0
click at [778, 18] on button at bounding box center [786, 25] width 42 height 51
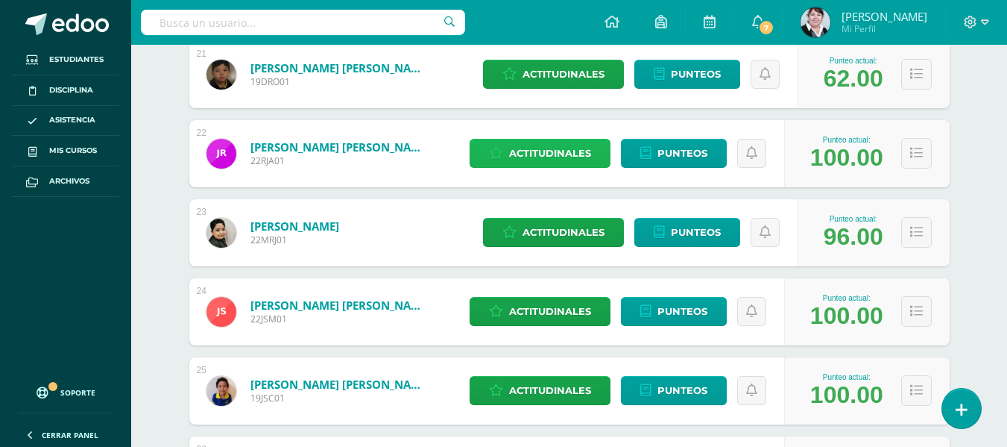
click at [552, 151] on span "Actitudinales" at bounding box center [550, 153] width 82 height 28
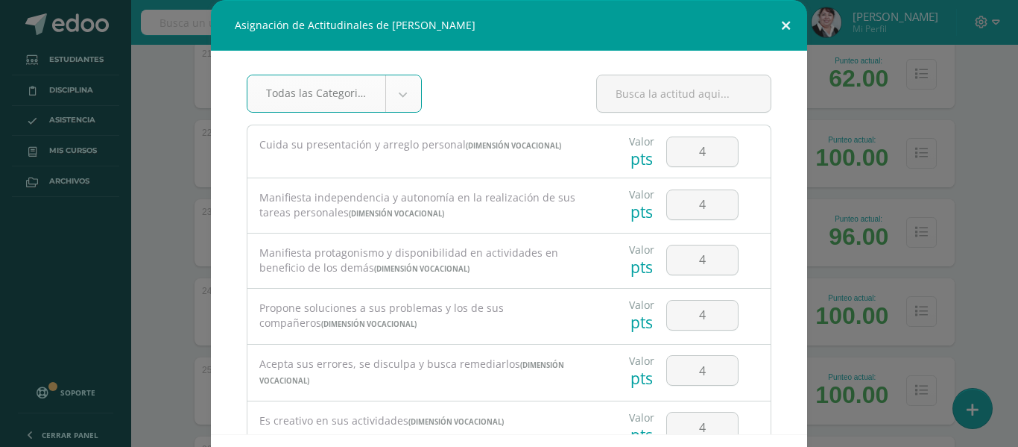
click at [782, 17] on button at bounding box center [786, 25] width 42 height 51
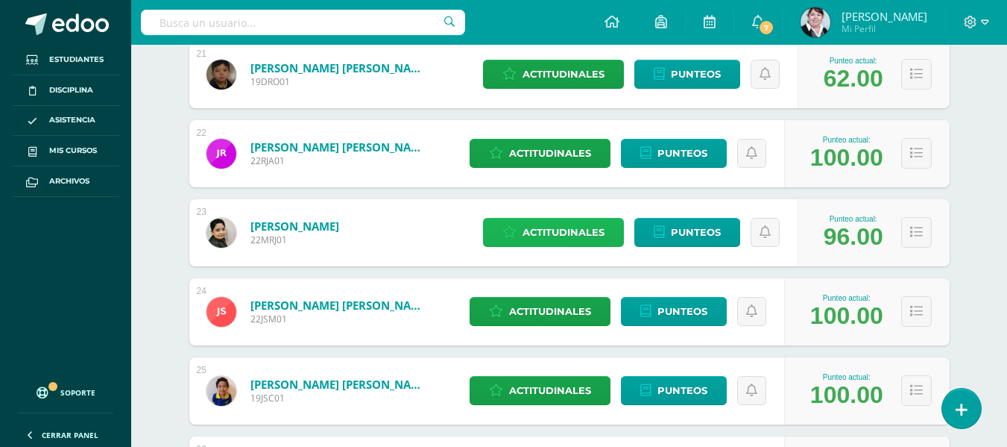
click at [573, 233] on span "Actitudinales" at bounding box center [564, 232] width 82 height 28
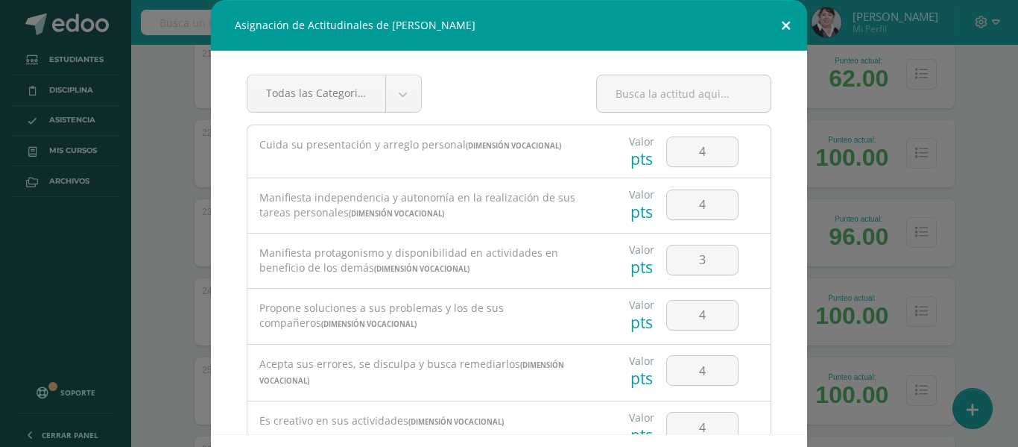
click at [780, 23] on button at bounding box center [786, 25] width 42 height 51
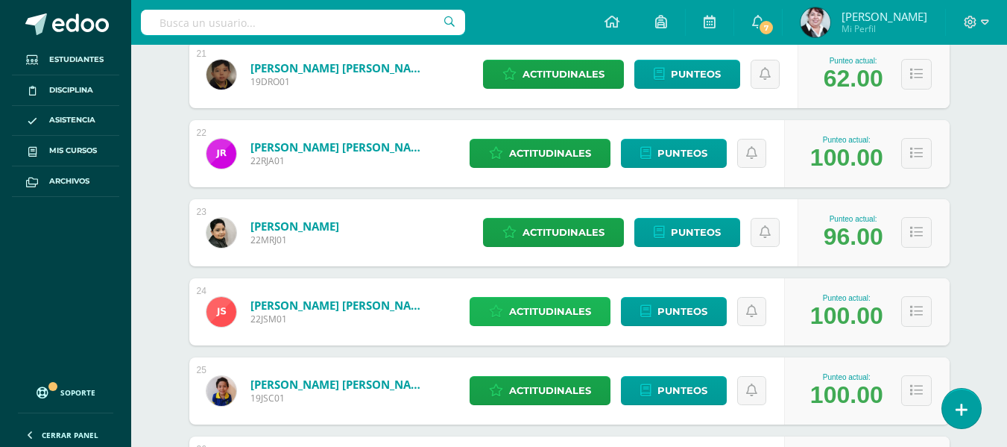
click at [553, 309] on span "Actitudinales" at bounding box center [550, 311] width 82 height 28
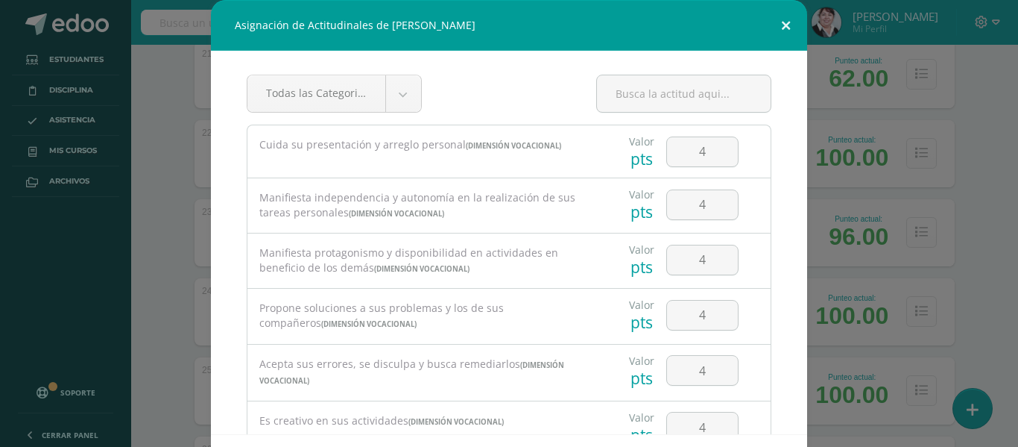
click at [776, 28] on button at bounding box center [786, 25] width 42 height 51
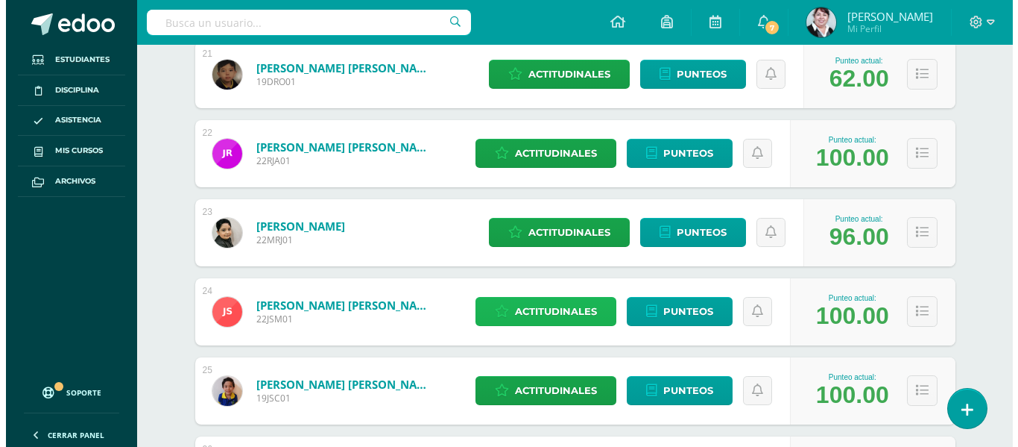
scroll to position [2013, 0]
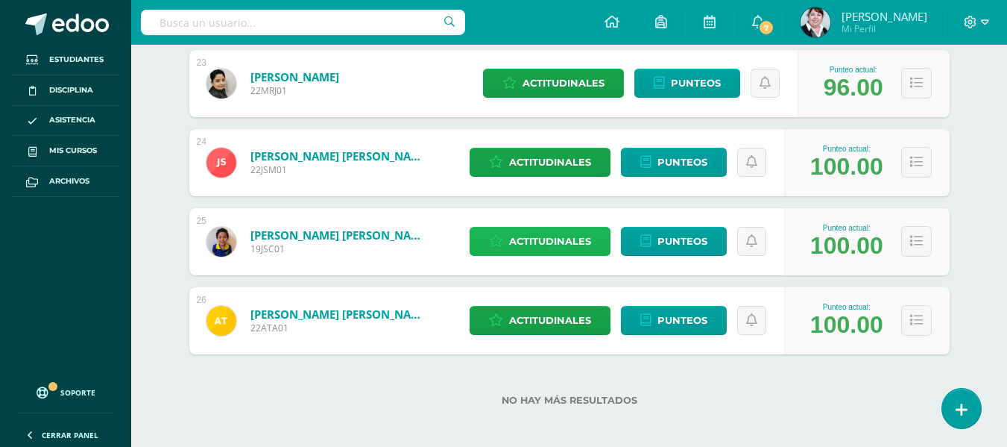
click at [537, 240] on span "Actitudinales" at bounding box center [550, 241] width 82 height 28
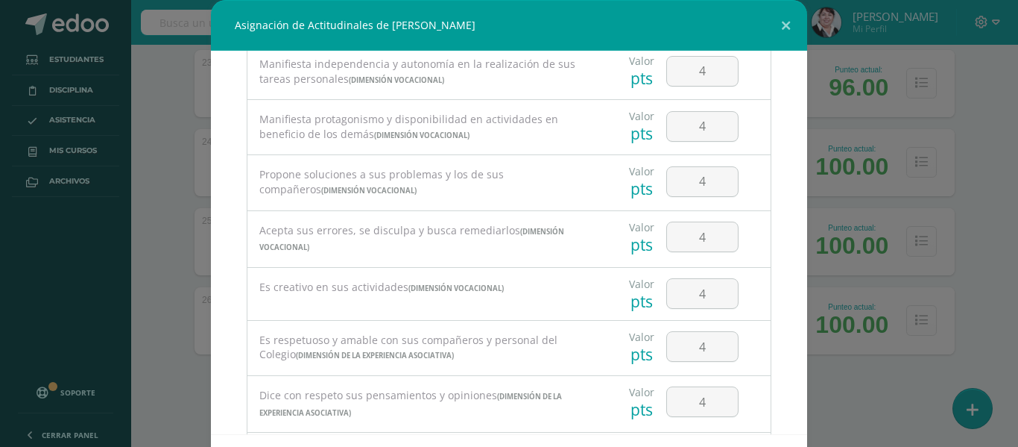
scroll to position [0, 0]
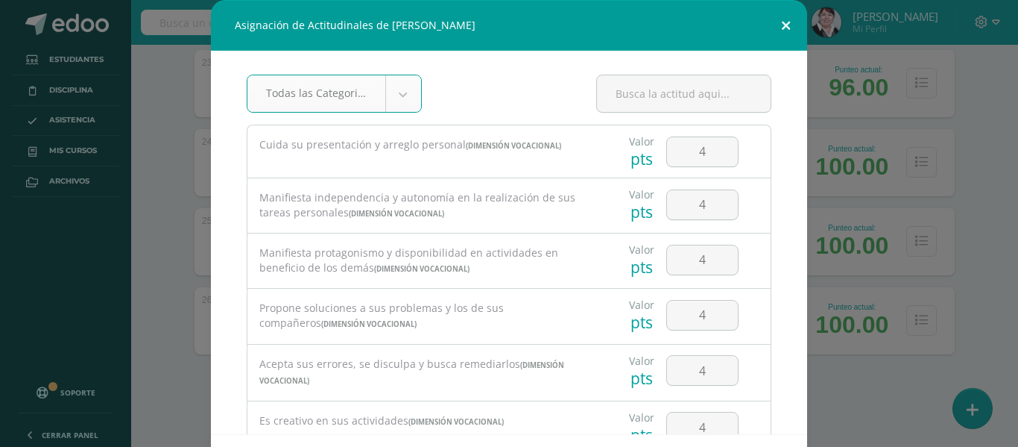
click at [780, 19] on button at bounding box center [786, 25] width 42 height 51
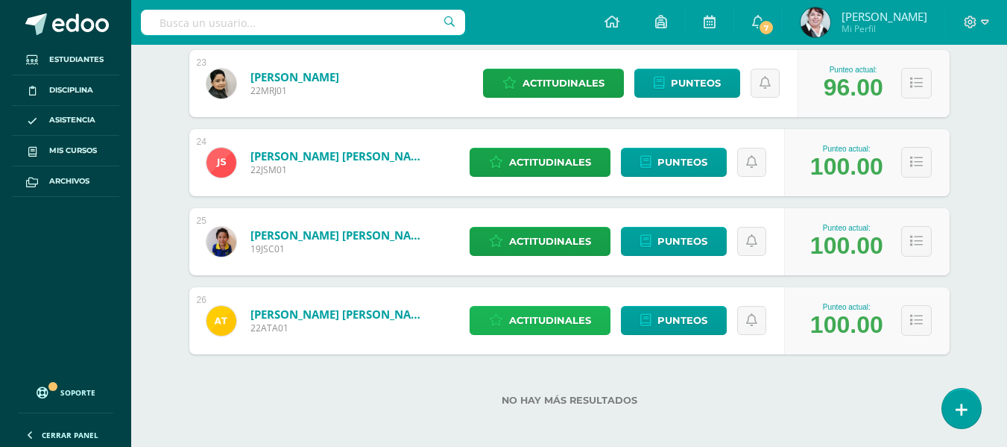
click at [551, 316] on span "Actitudinales" at bounding box center [550, 320] width 82 height 28
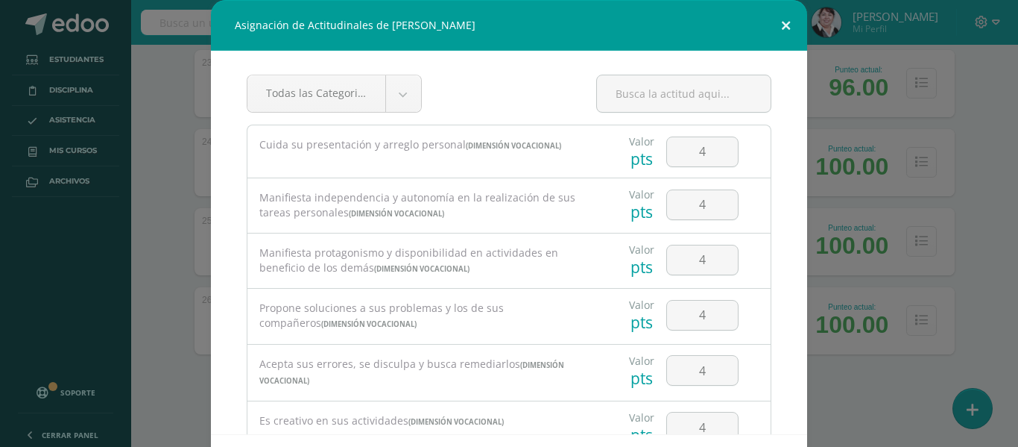
click at [782, 28] on button at bounding box center [786, 25] width 42 height 51
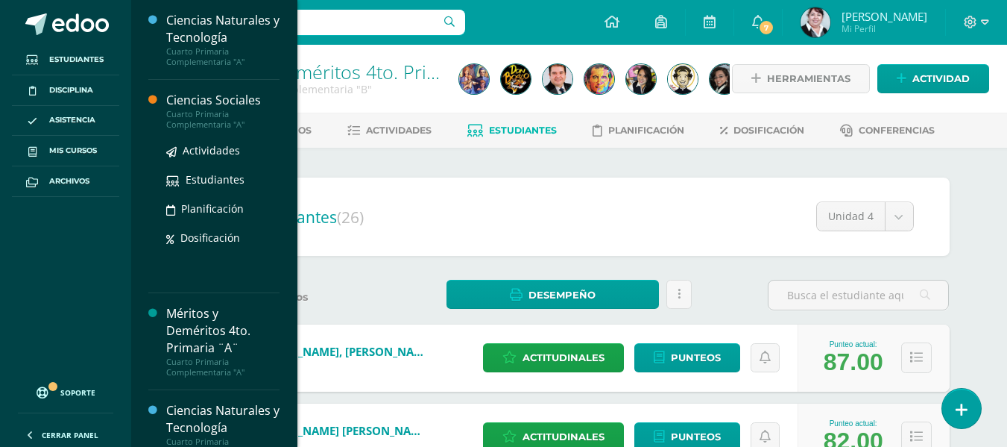
click at [214, 100] on div "Ciencias Sociales" at bounding box center [222, 100] width 113 height 17
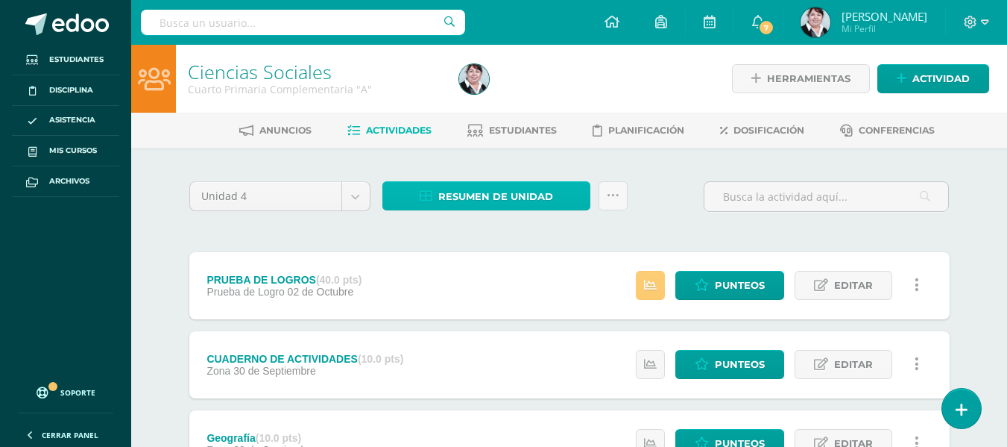
click at [501, 194] on span "Resumen de unidad" at bounding box center [495, 197] width 115 height 28
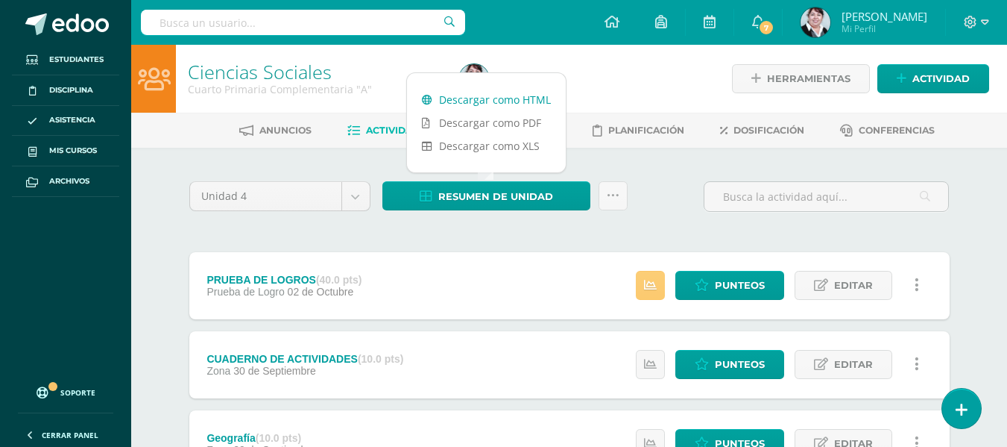
click at [493, 100] on link "Descargar como HTML" at bounding box center [486, 99] width 159 height 23
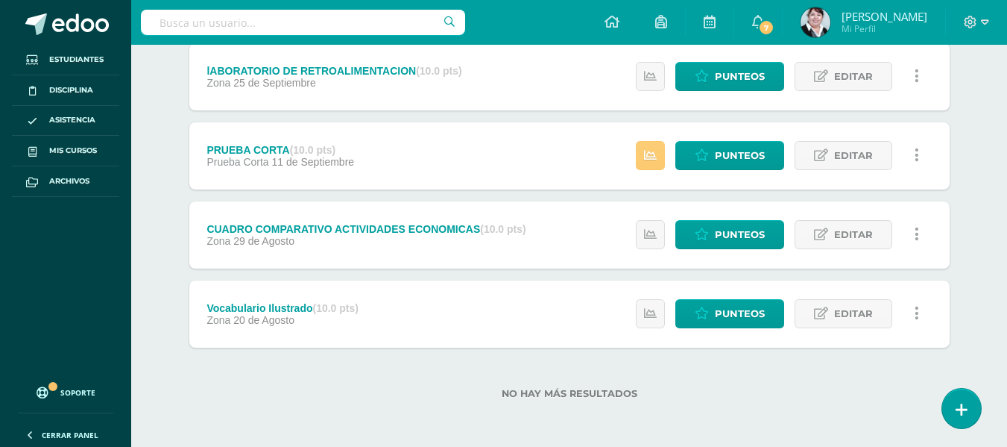
scroll to position [297, 0]
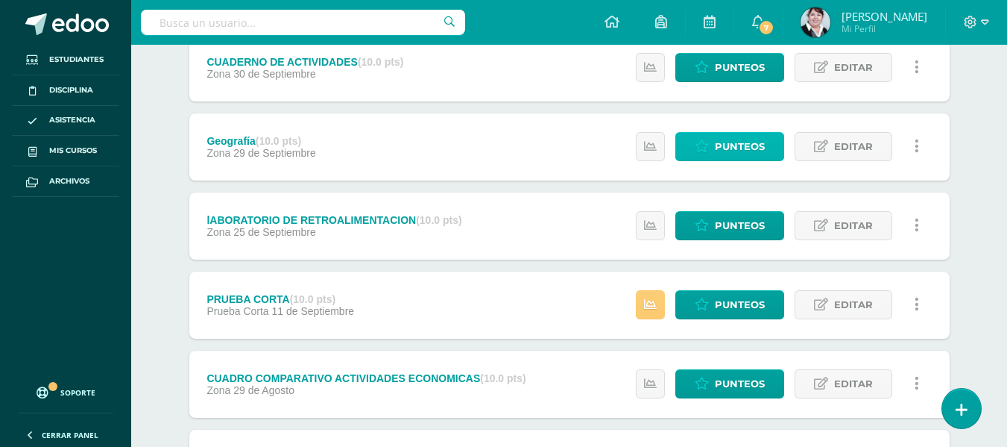
click at [751, 139] on span "Punteos" at bounding box center [740, 147] width 50 height 28
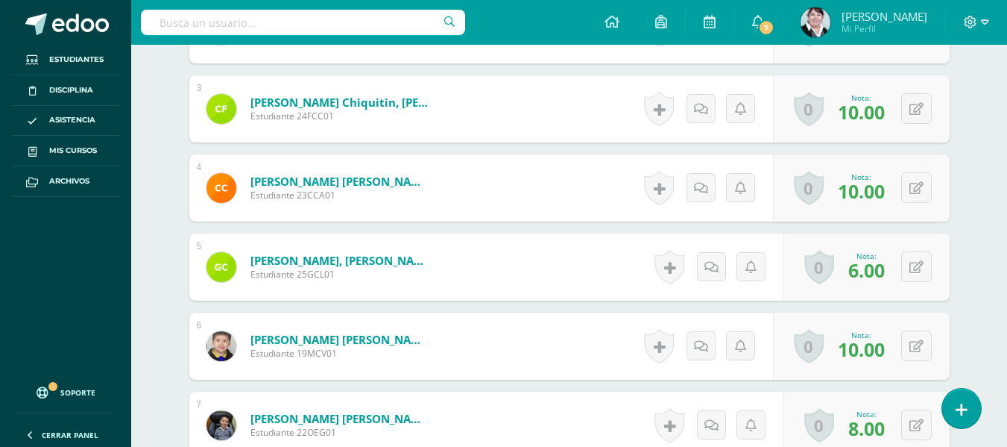
scroll to position [913, 0]
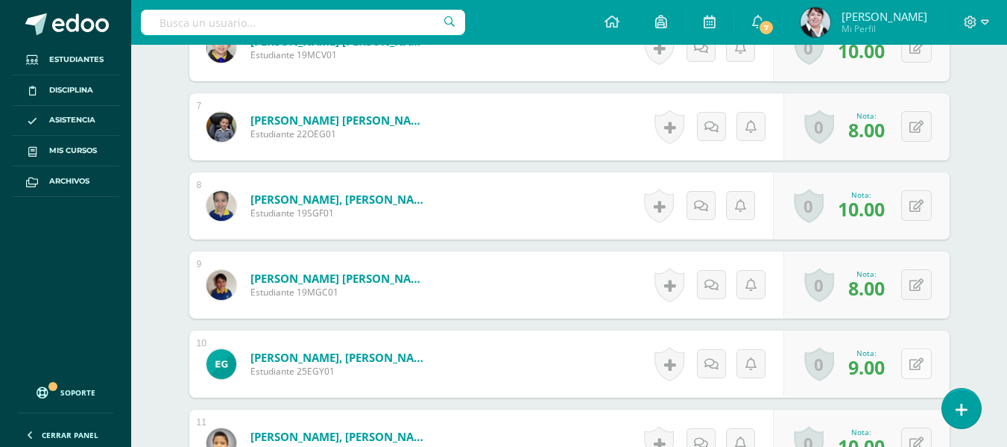
click at [918, 367] on button at bounding box center [916, 363] width 31 height 31
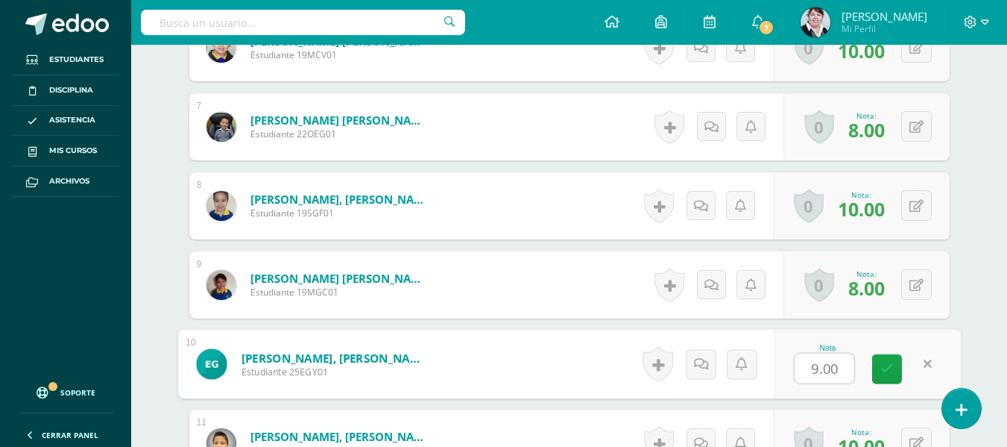
type input "6"
click at [881, 359] on link at bounding box center [887, 369] width 30 height 30
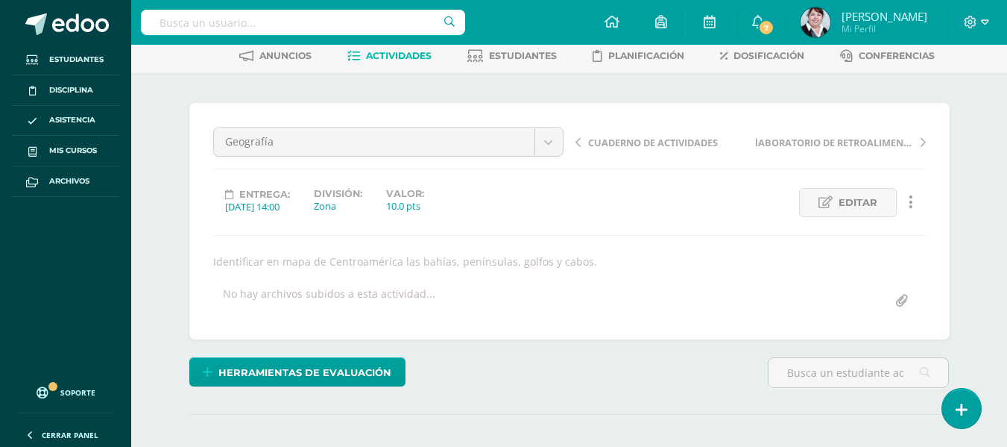
scroll to position [0, 0]
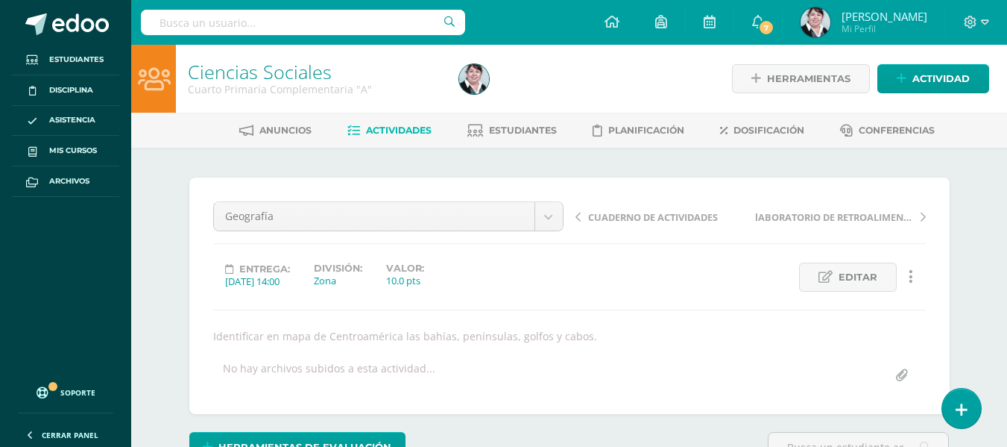
click at [398, 124] on link "Actividades" at bounding box center [389, 131] width 84 height 24
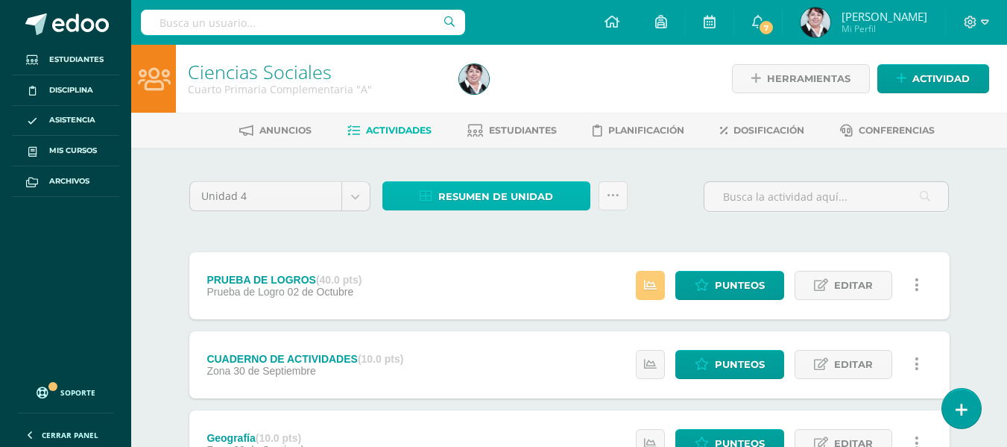
click at [513, 198] on span "Resumen de unidad" at bounding box center [495, 197] width 115 height 28
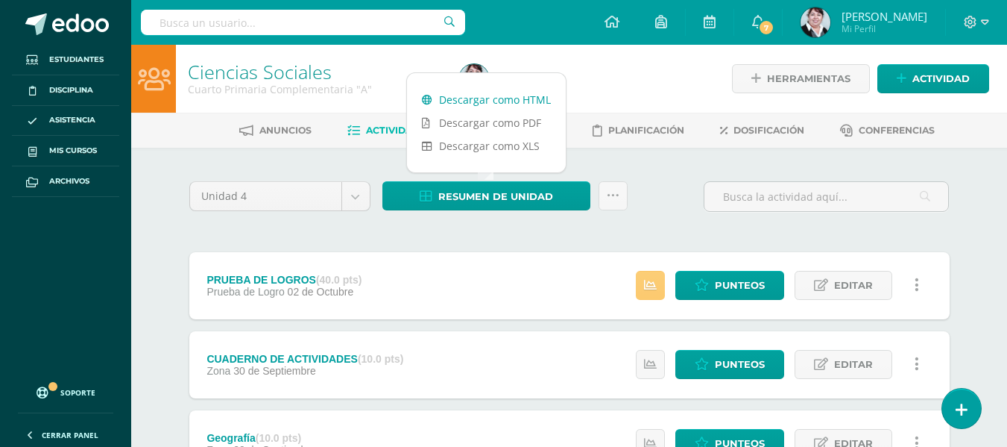
click at [511, 98] on link "Descargar como HTML" at bounding box center [486, 99] width 159 height 23
